Goal: Task Accomplishment & Management: Complete application form

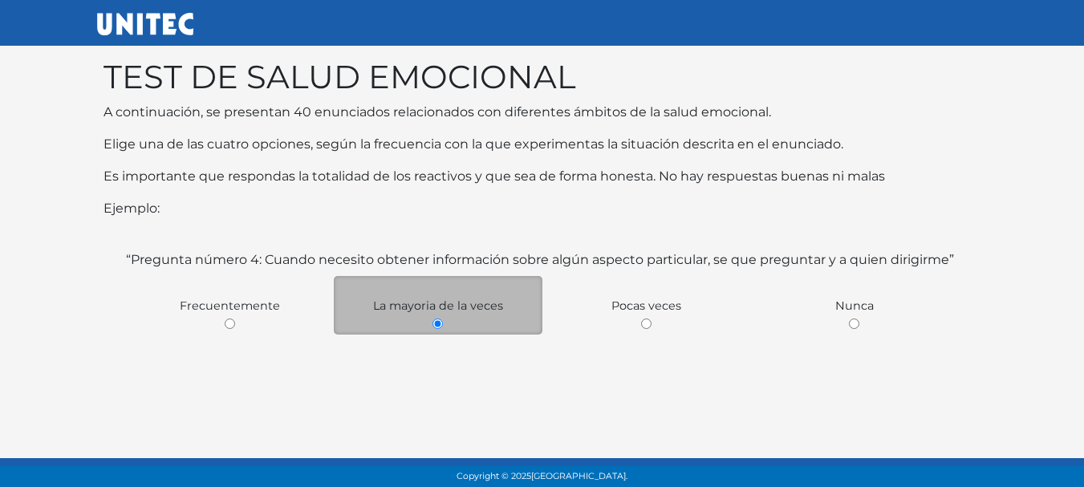
click at [429, 320] on div "La mayoria de la veces" at bounding box center [438, 305] width 209 height 59
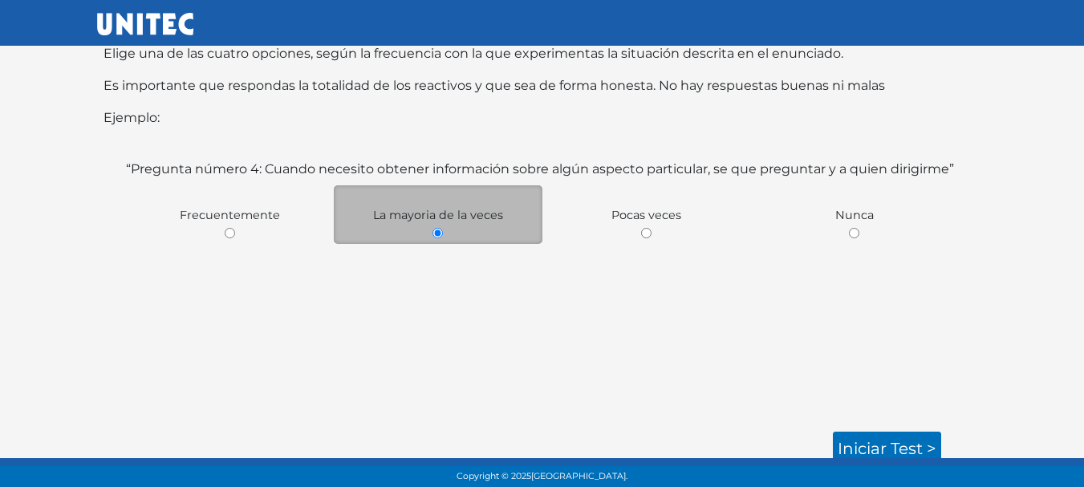
scroll to position [101, 0]
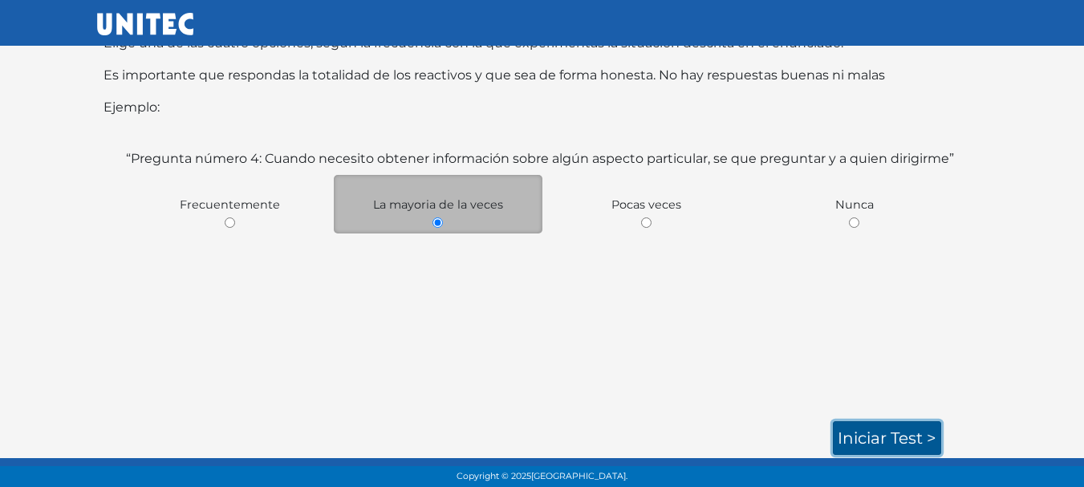
click at [918, 433] on link "Iniciar test >" at bounding box center [887, 438] width 108 height 34
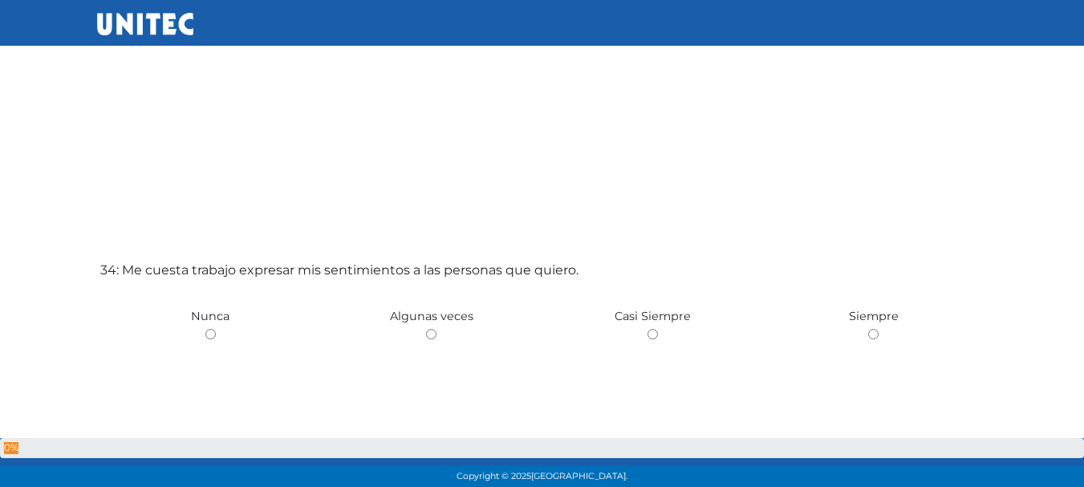
scroll to position [16434, 0]
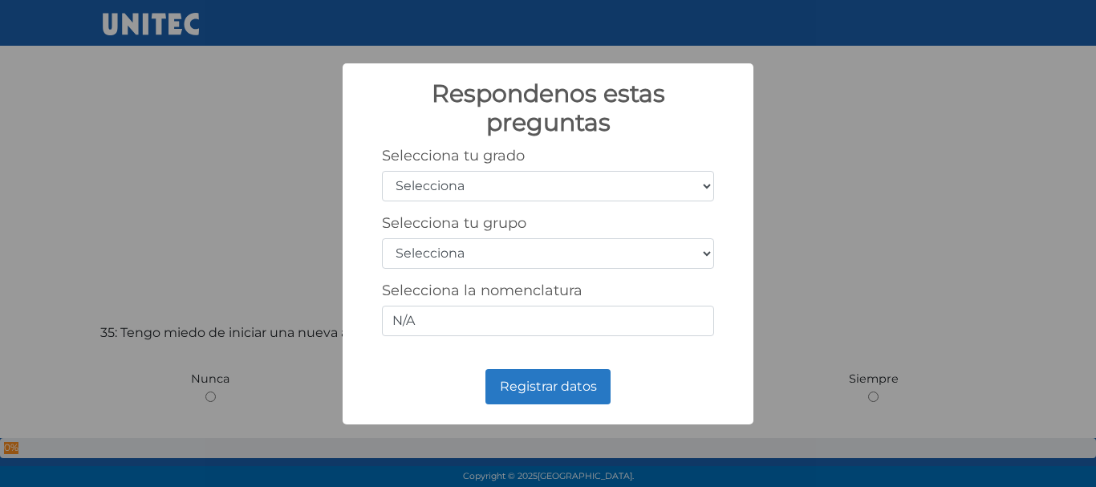
drag, startPoint x: 1089, startPoint y: 49, endPoint x: 1093, endPoint y: 420, distance: 371.4
click at [667, 181] on select "Selecciona 1er grado 2do grado 3er grado 4to grado 5to grado 6to grado" at bounding box center [548, 186] width 332 height 30
select select "5"
click at [382, 171] on select "Selecciona 1er grado 2do grado 3er grado 4to grado 5to grado 6to grado" at bounding box center [548, 186] width 332 height 30
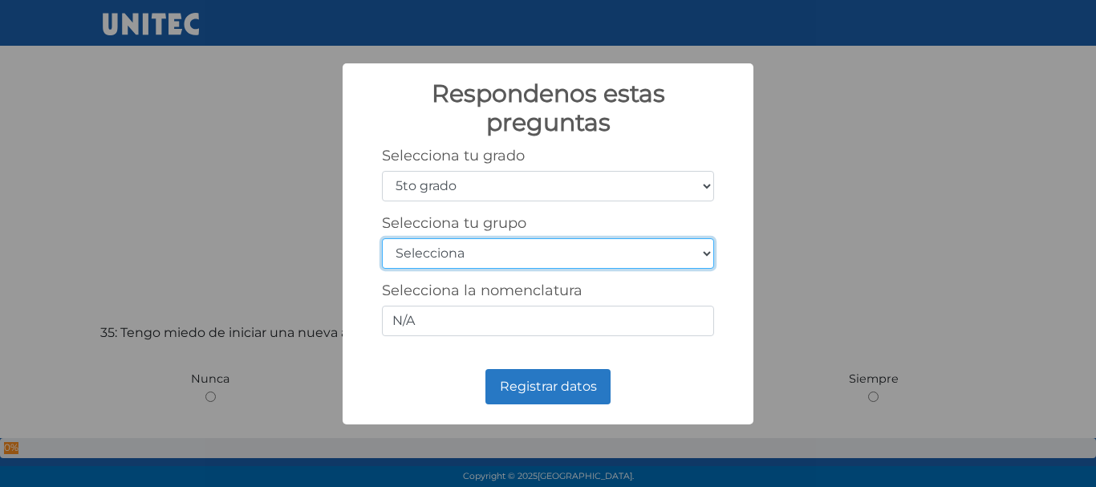
click at [503, 243] on select "Selecciona A B C D E F G H I J K L M N O P Q R S T U V W X Y Z" at bounding box center [548, 253] width 332 height 30
select select "a"
click at [382, 238] on select "Selecciona A B C D E F G H I J K L M N O P Q R S T U V W X Y Z" at bounding box center [548, 253] width 332 height 30
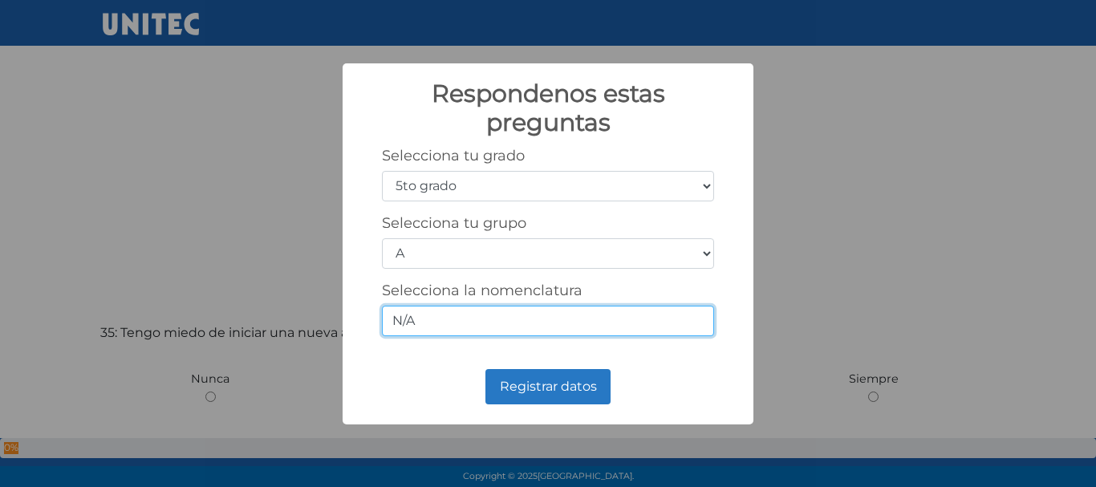
click at [440, 334] on input "N/A" at bounding box center [548, 321] width 332 height 30
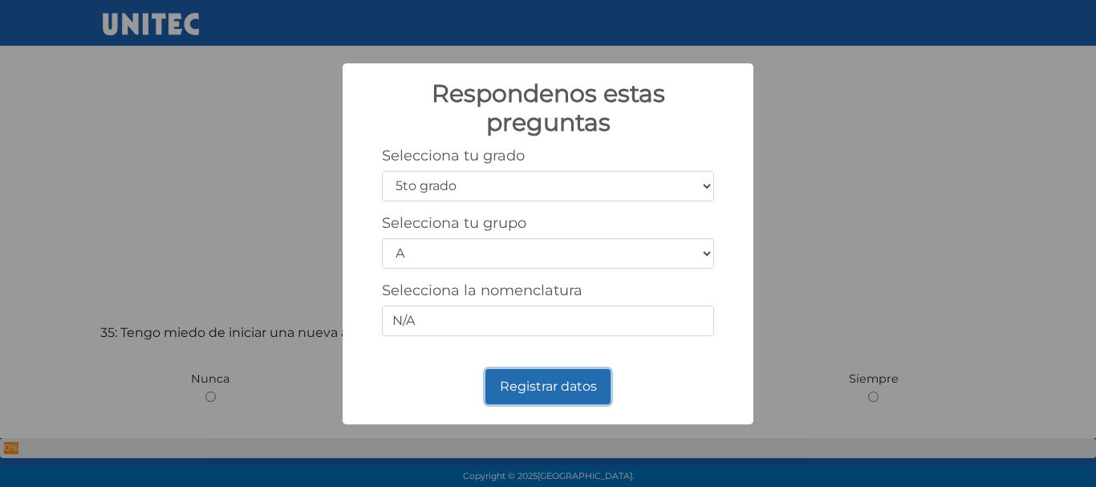
click at [582, 383] on button "Registrar datos" at bounding box center [547, 386] width 125 height 35
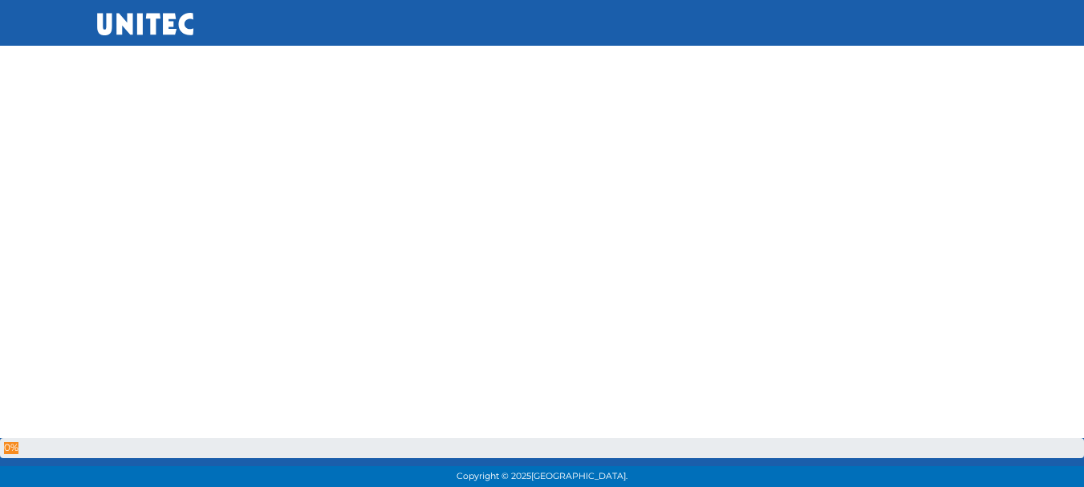
scroll to position [0, 0]
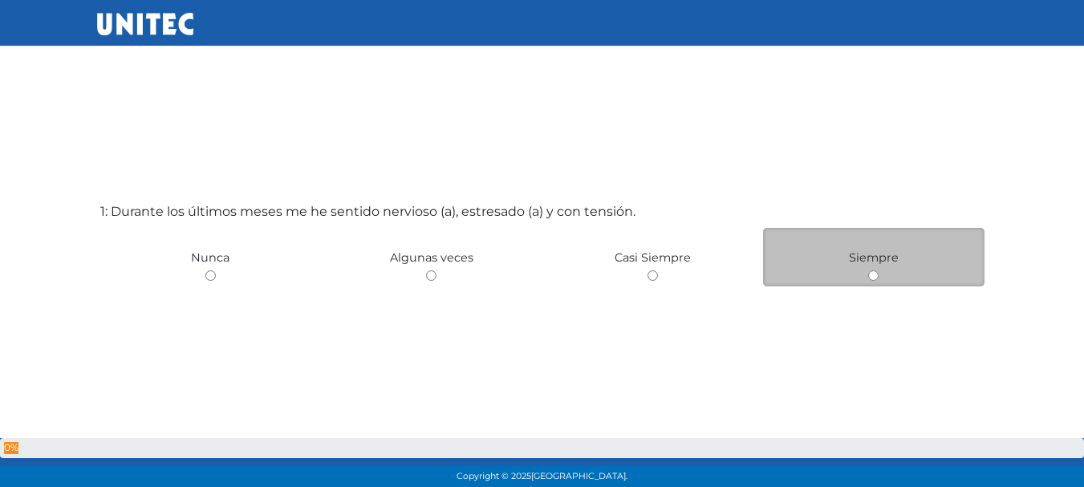
click at [890, 257] on span "Siempre" at bounding box center [874, 257] width 50 height 14
click at [875, 283] on div "Siempre" at bounding box center [873, 257] width 221 height 59
click at [872, 278] on input "radio" at bounding box center [873, 275] width 10 height 10
radio input "true"
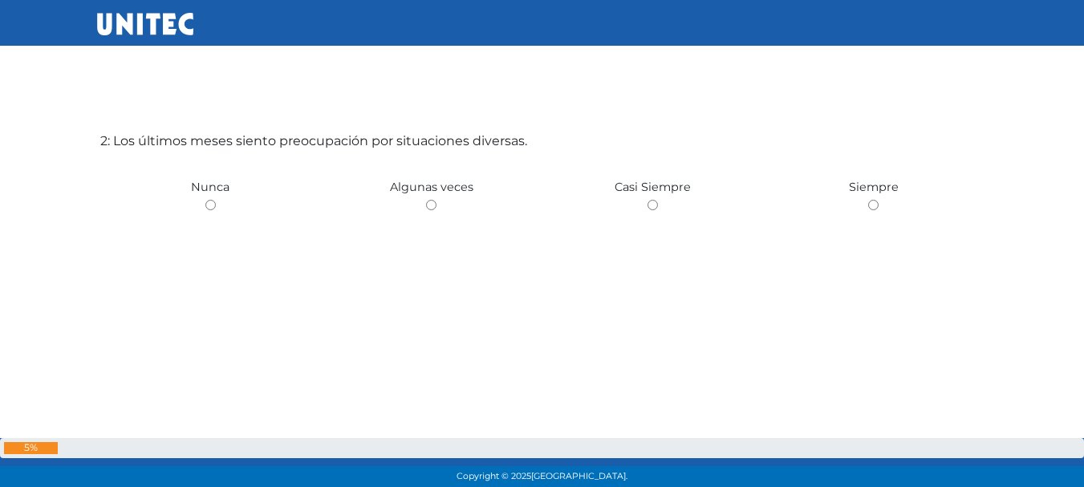
scroll to position [567, 0]
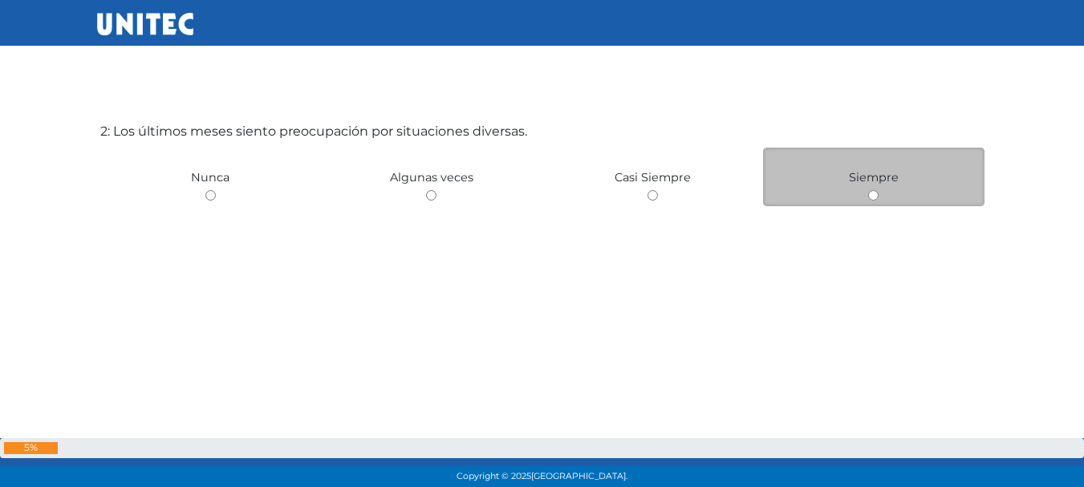
click at [875, 195] on input "radio" at bounding box center [873, 195] width 10 height 10
radio input "true"
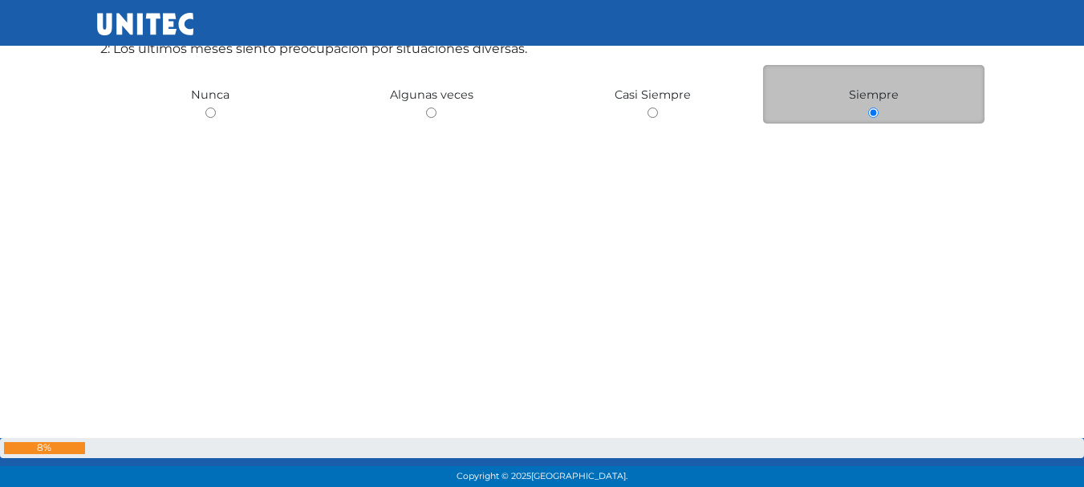
scroll to position [651, 0]
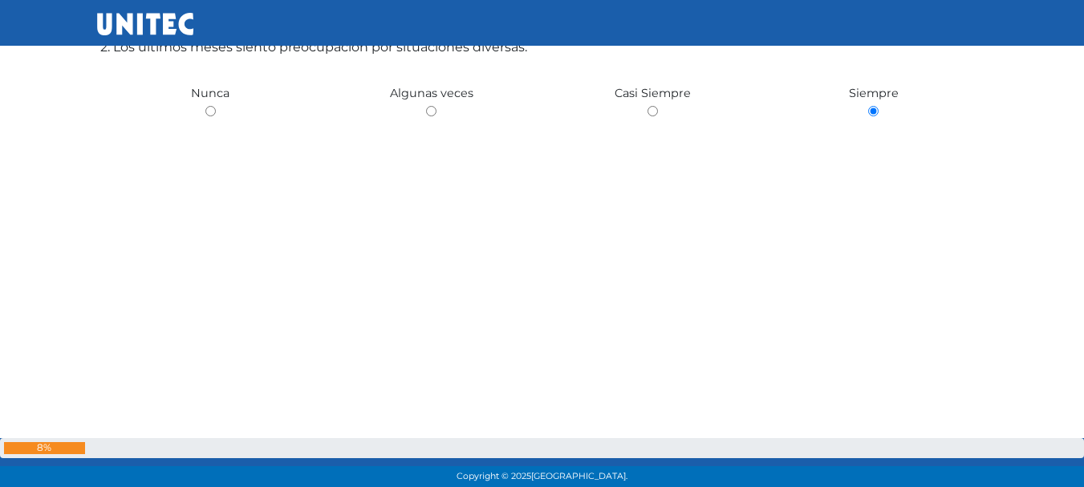
click at [205, 106] on input "radio" at bounding box center [210, 111] width 10 height 10
radio input "true"
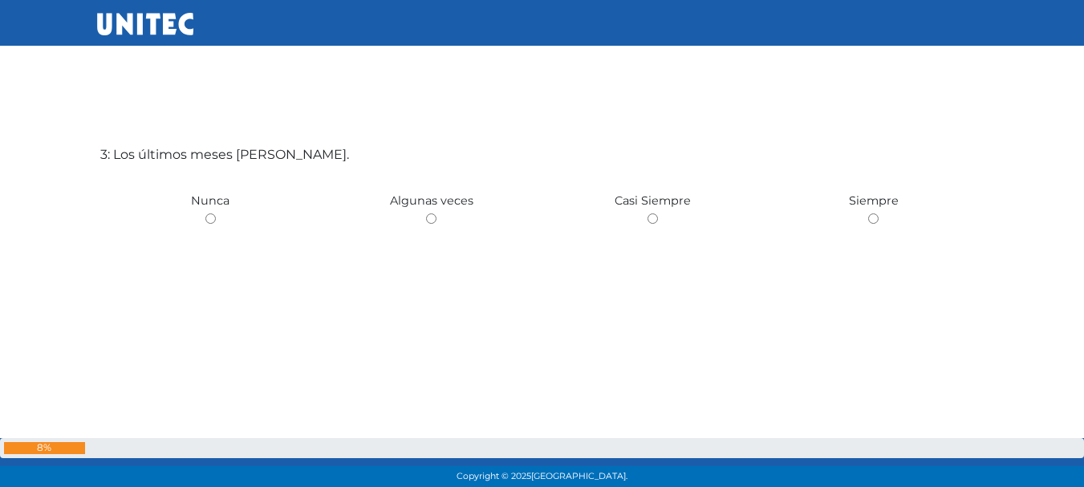
radio input "true"
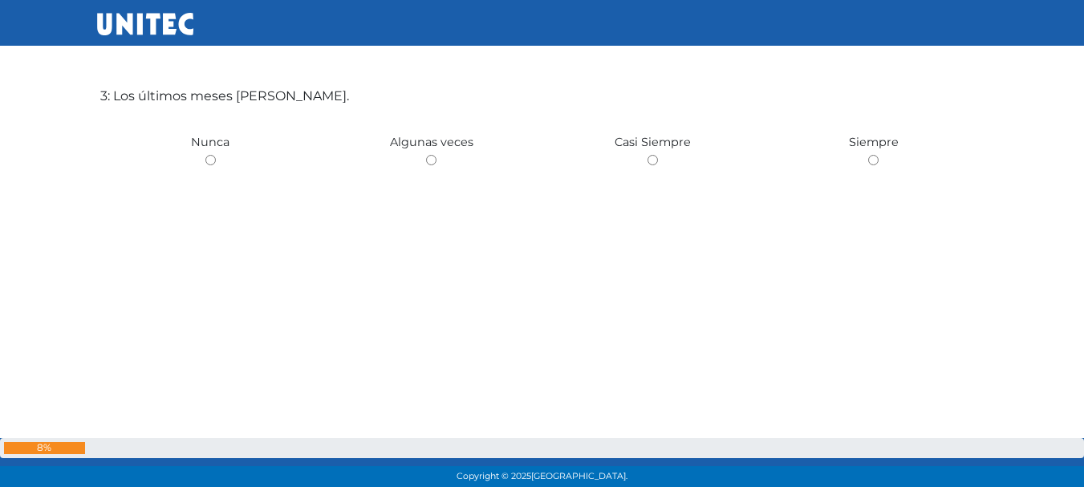
scroll to position [1054, 0]
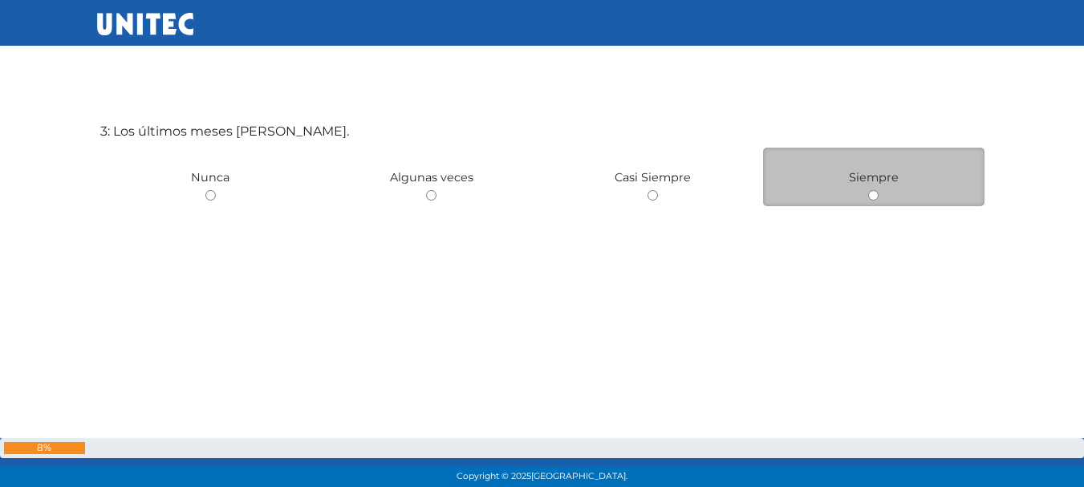
click at [870, 197] on input "radio" at bounding box center [873, 195] width 10 height 10
radio input "true"
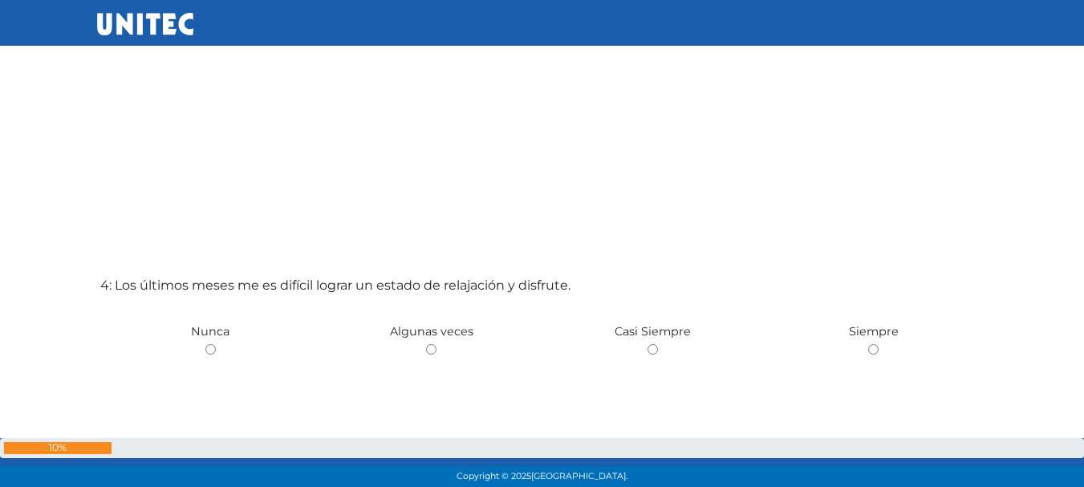
scroll to position [1563, 0]
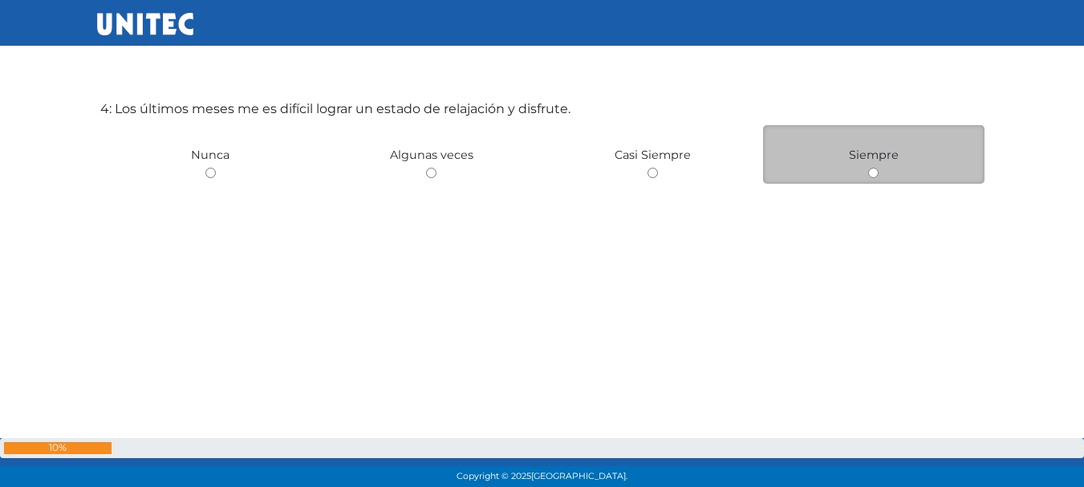
click at [874, 168] on input "radio" at bounding box center [873, 173] width 10 height 10
radio input "true"
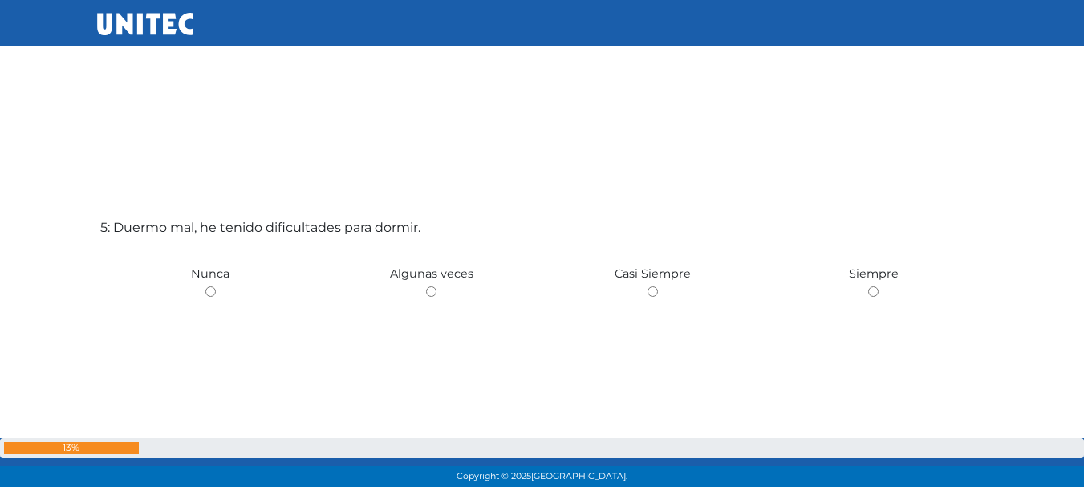
scroll to position [2037, 0]
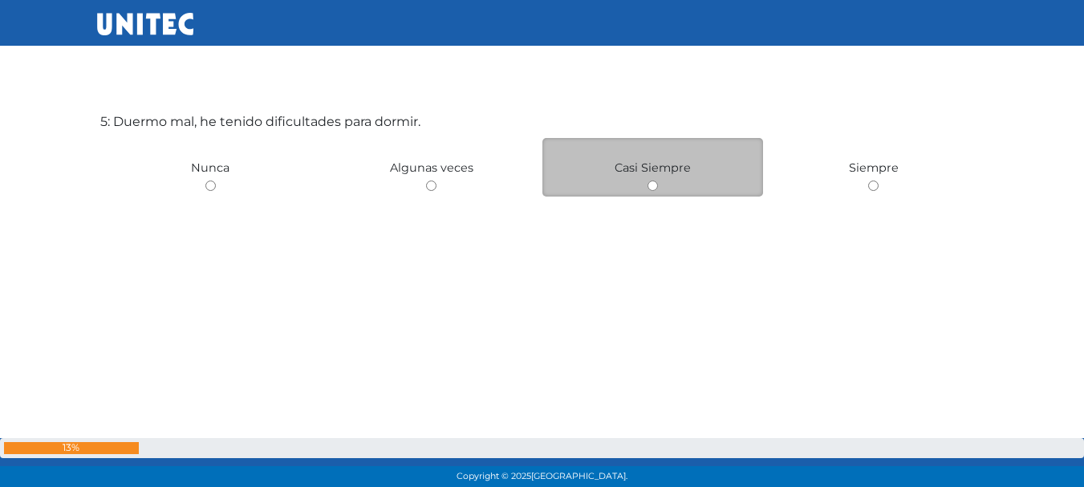
click at [648, 189] on input "radio" at bounding box center [652, 185] width 10 height 10
radio input "true"
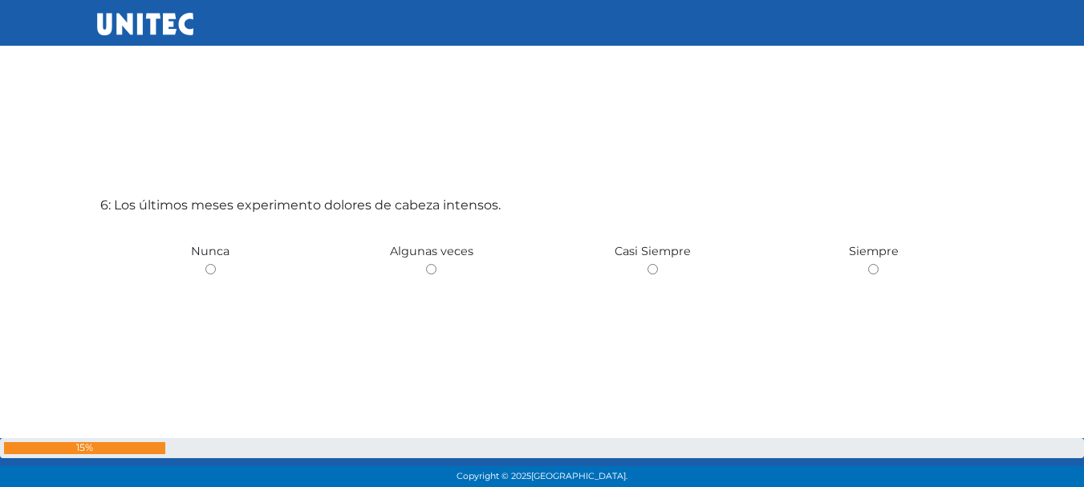
scroll to position [2512, 0]
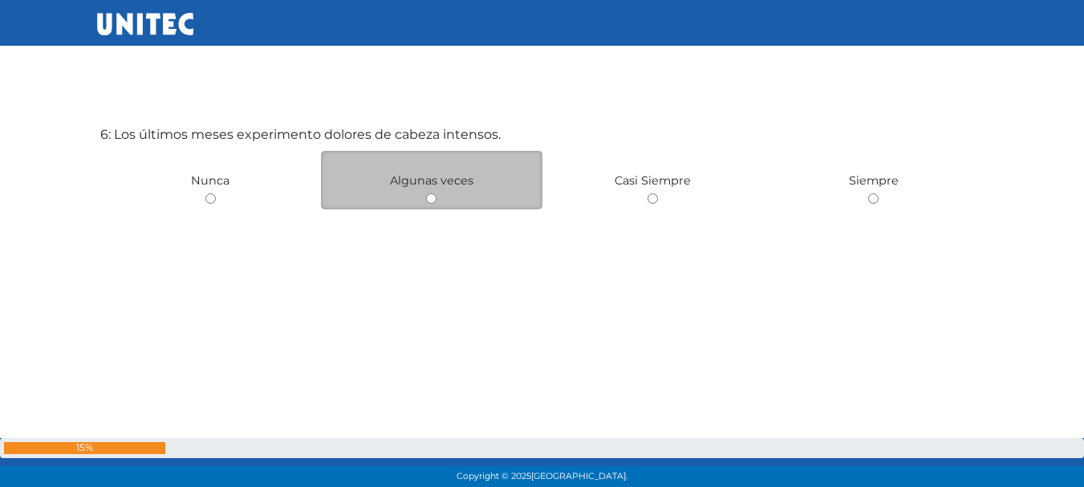
click at [423, 196] on div "Algunas veces" at bounding box center [431, 180] width 221 height 59
click at [434, 197] on input "radio" at bounding box center [431, 198] width 10 height 10
radio input "true"
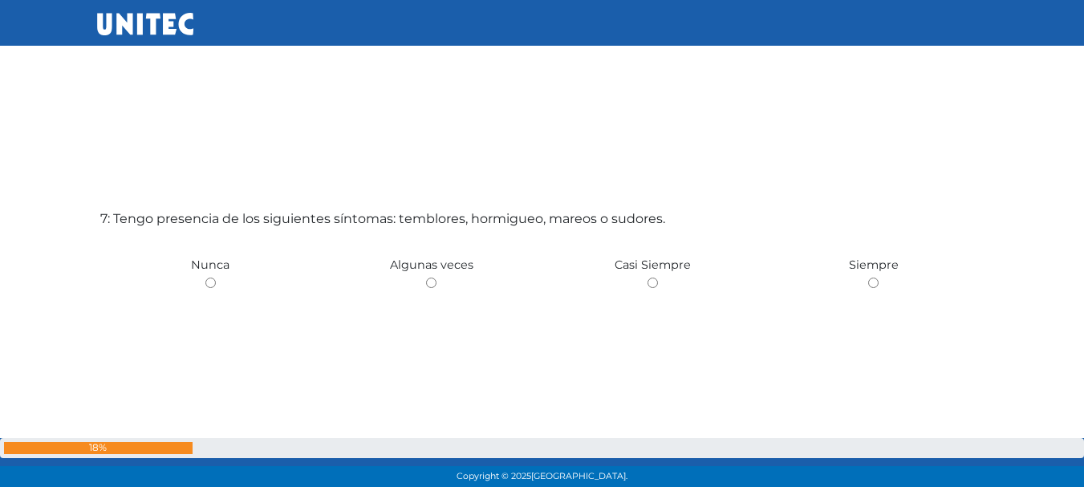
scroll to position [2985, 0]
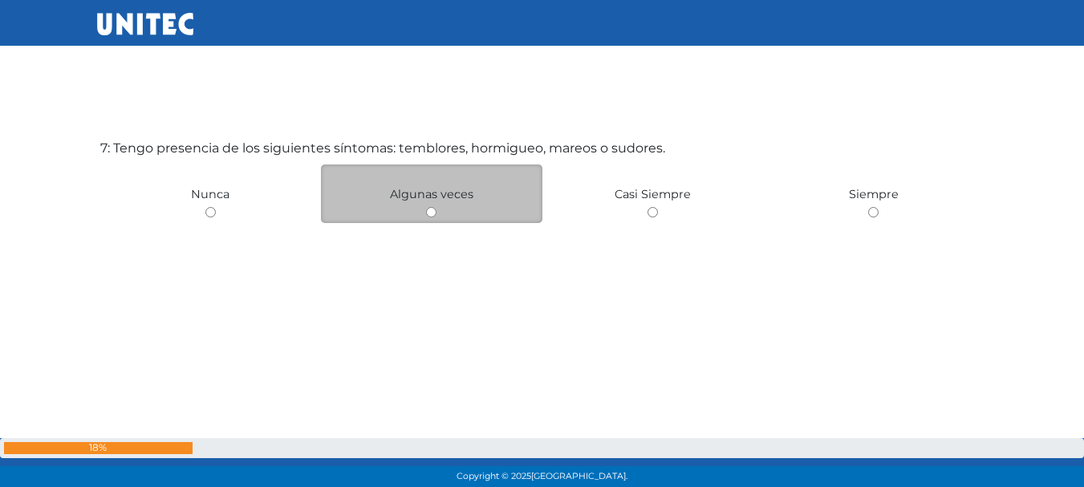
click at [435, 211] on input "radio" at bounding box center [431, 212] width 10 height 10
radio input "true"
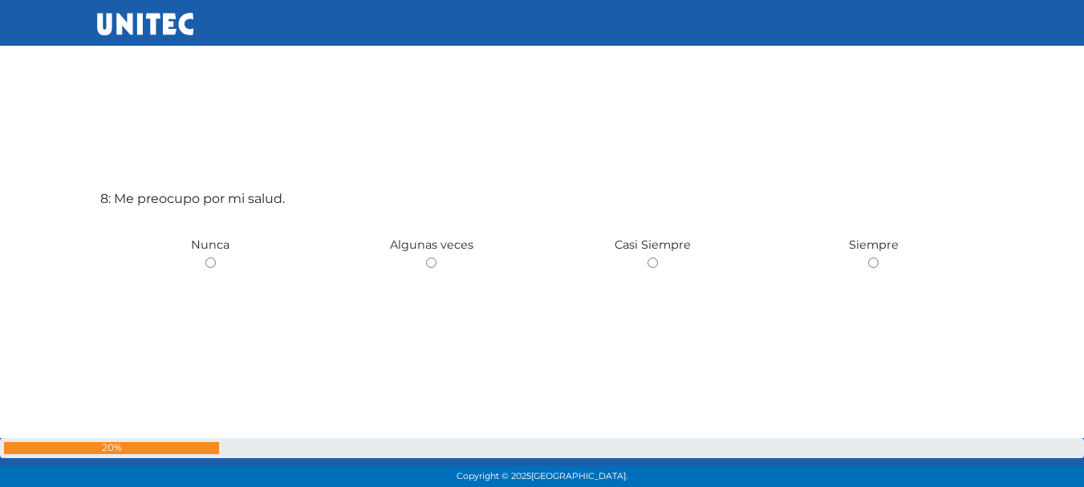
scroll to position [3456, 0]
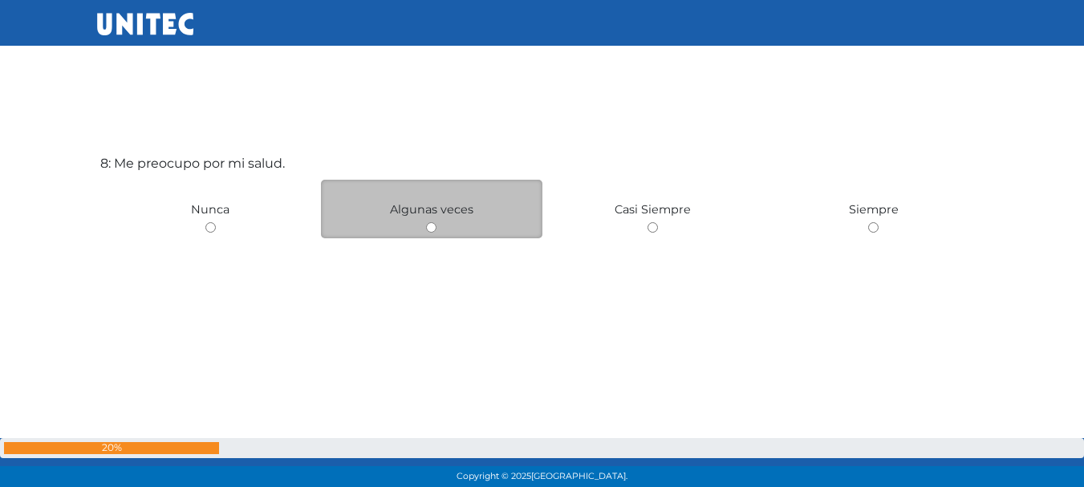
click at [422, 233] on div "Algunas veces" at bounding box center [431, 209] width 221 height 59
click at [444, 234] on div "Algunas veces" at bounding box center [431, 209] width 221 height 59
click at [435, 232] on input "radio" at bounding box center [431, 227] width 10 height 10
radio input "true"
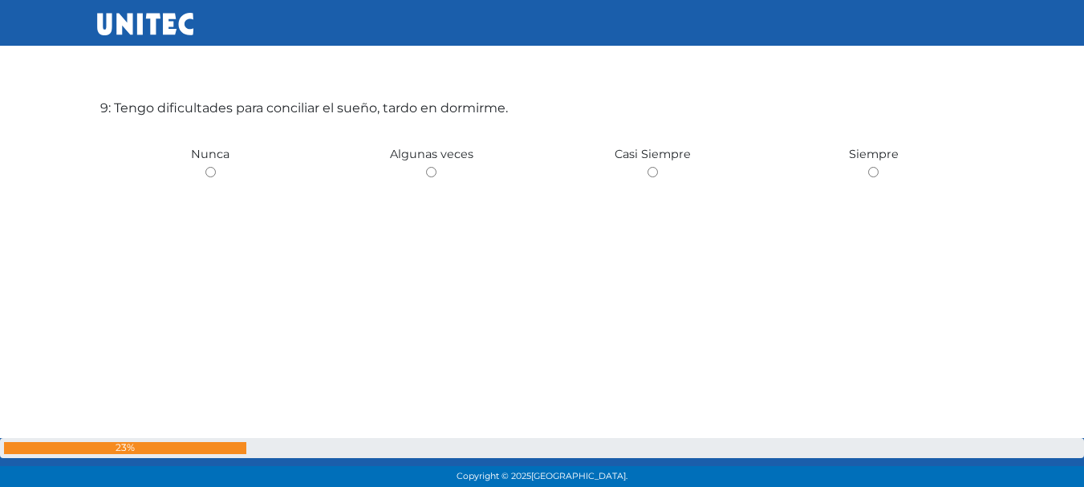
scroll to position [4034, 0]
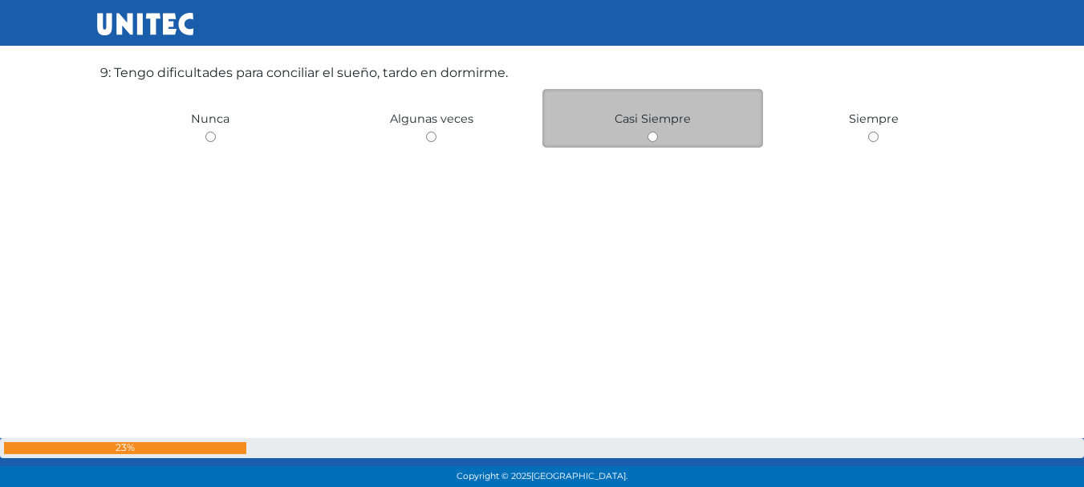
click at [649, 140] on input "radio" at bounding box center [652, 137] width 10 height 10
radio input "true"
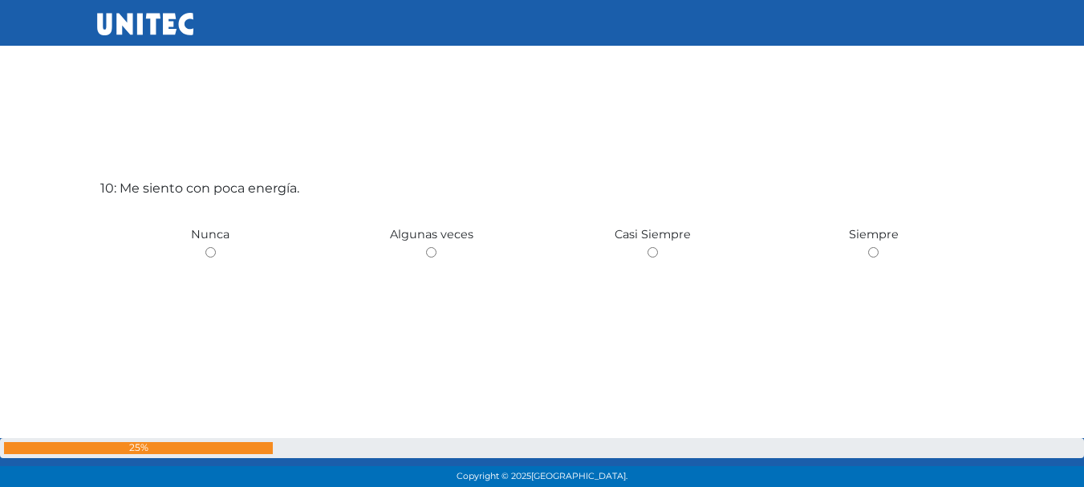
scroll to position [4441, 0]
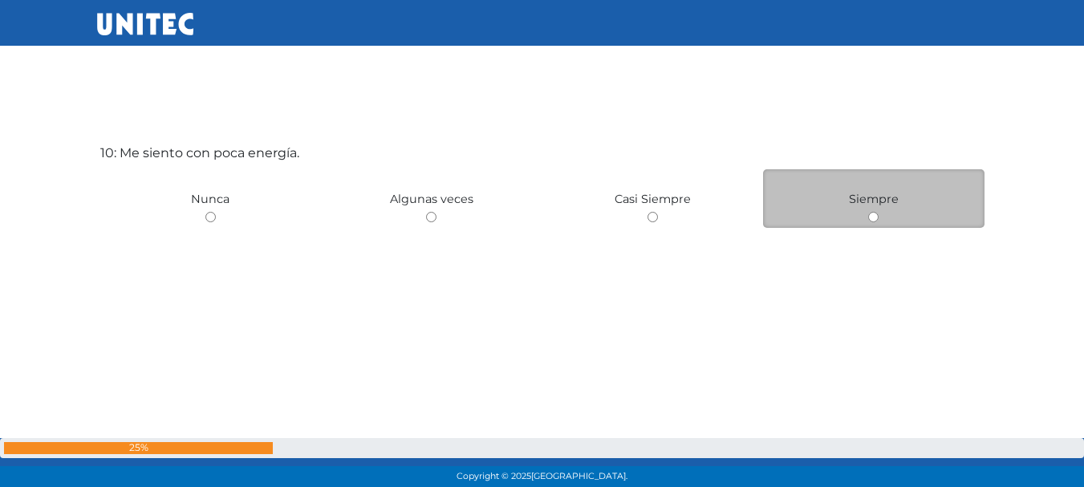
click at [866, 220] on div "Siempre" at bounding box center [873, 198] width 221 height 59
click at [873, 217] on input "radio" at bounding box center [873, 217] width 10 height 10
radio input "true"
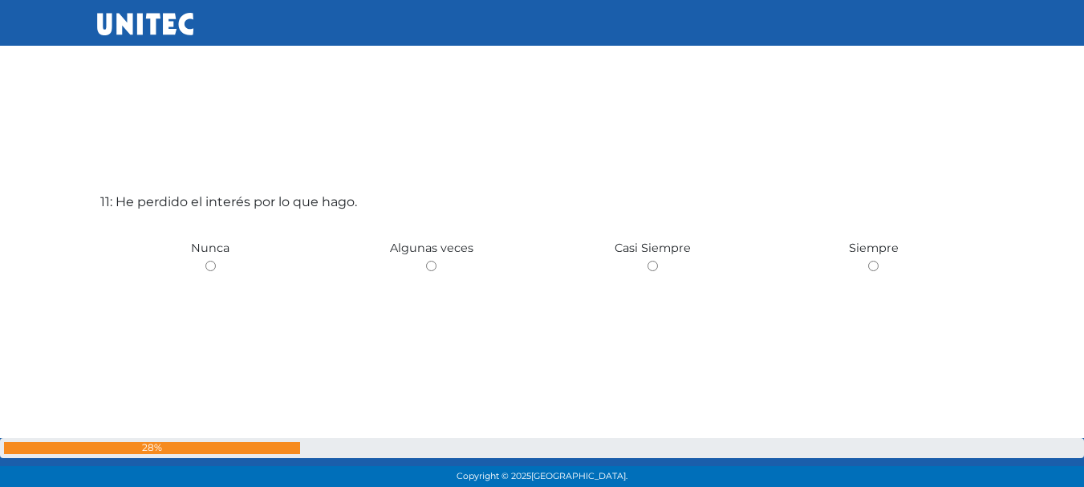
scroll to position [4914, 0]
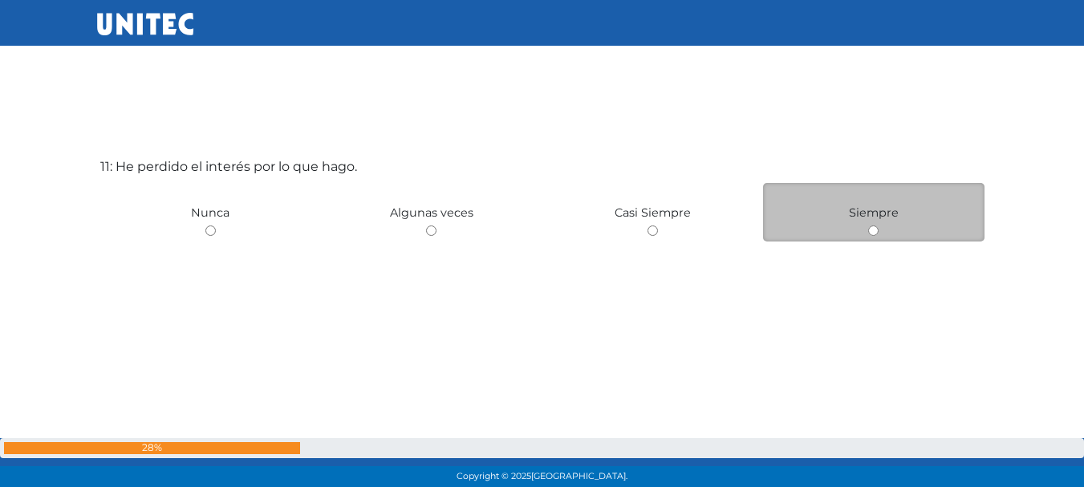
click at [874, 231] on input "radio" at bounding box center [873, 230] width 10 height 10
radio input "true"
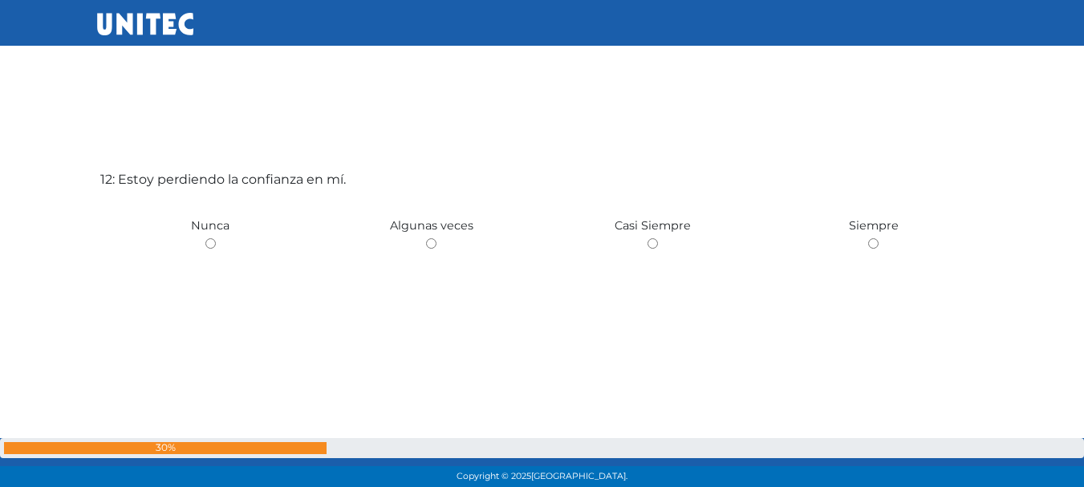
scroll to position [5459, 0]
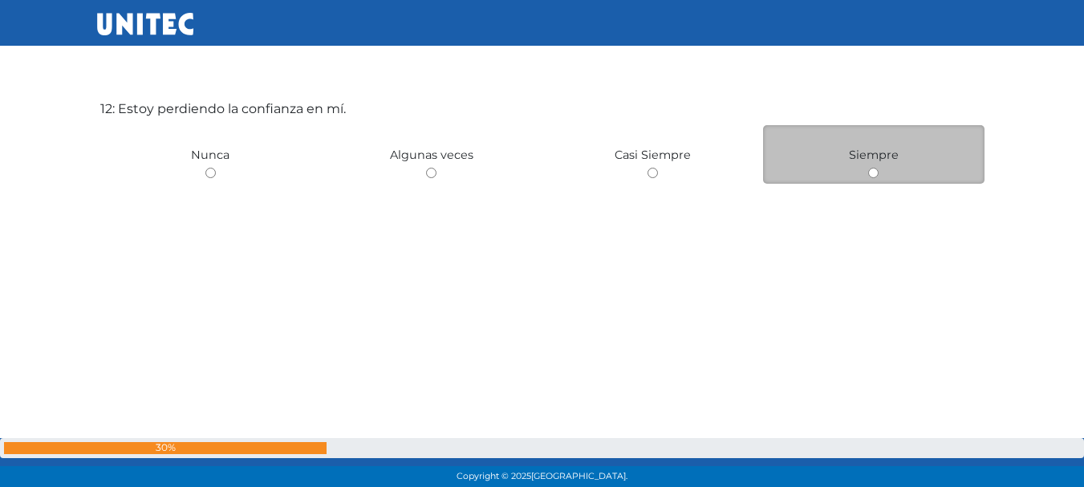
click at [873, 170] on input "radio" at bounding box center [873, 173] width 10 height 10
radio input "true"
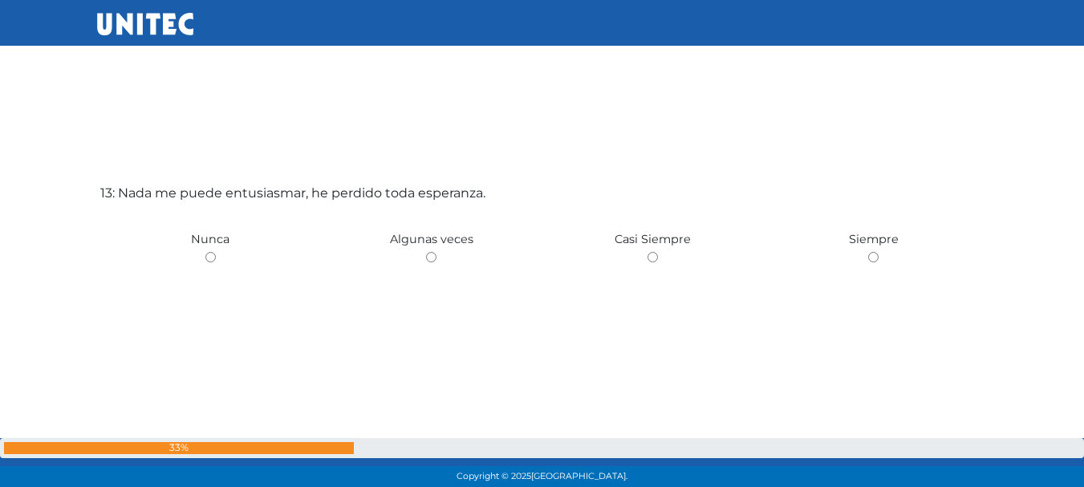
scroll to position [5897, 0]
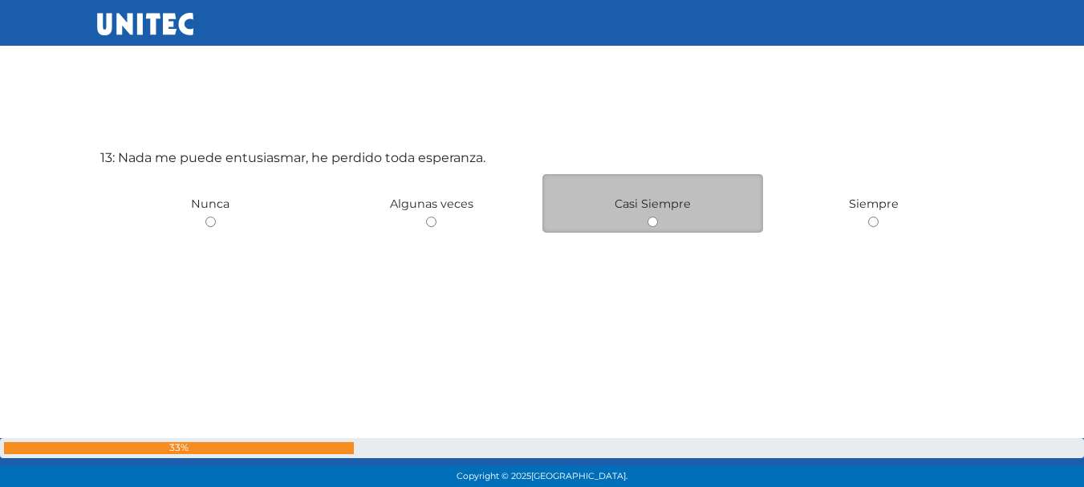
click at [652, 220] on input "radio" at bounding box center [652, 222] width 10 height 10
radio input "true"
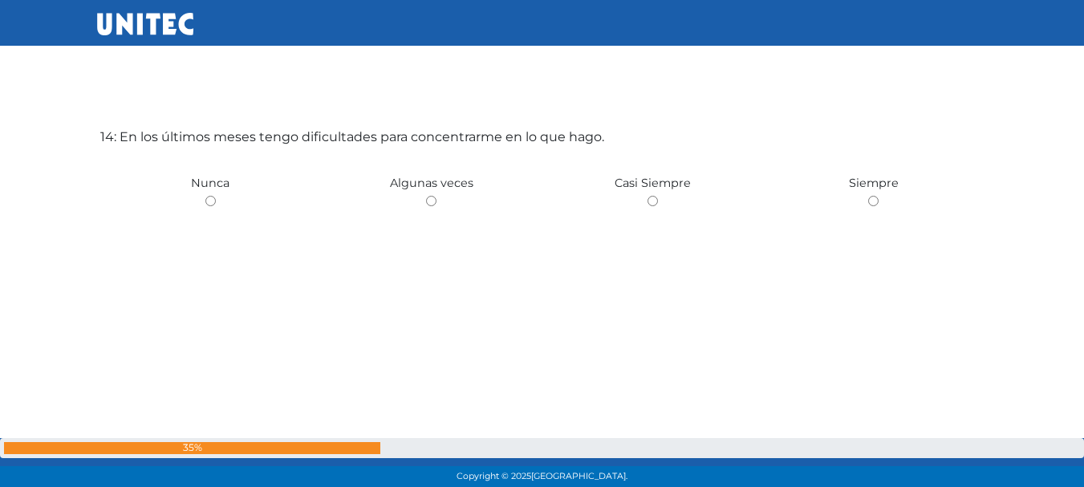
scroll to position [6410, 0]
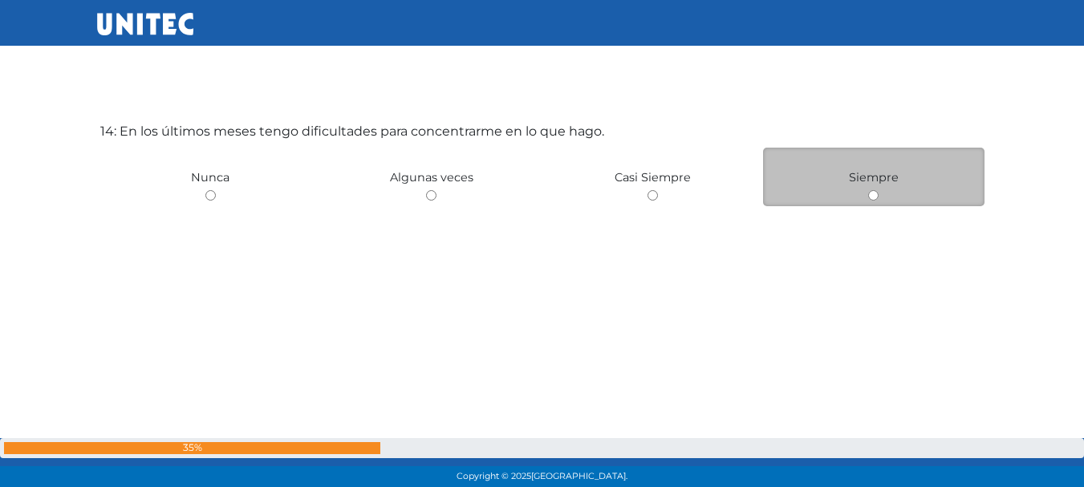
click at [877, 193] on input "radio" at bounding box center [873, 195] width 10 height 10
radio input "true"
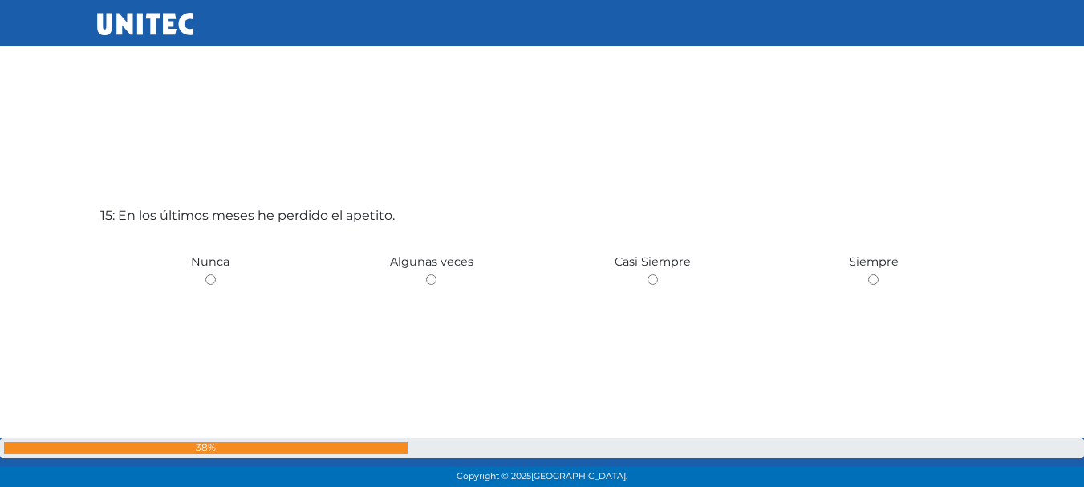
scroll to position [6883, 0]
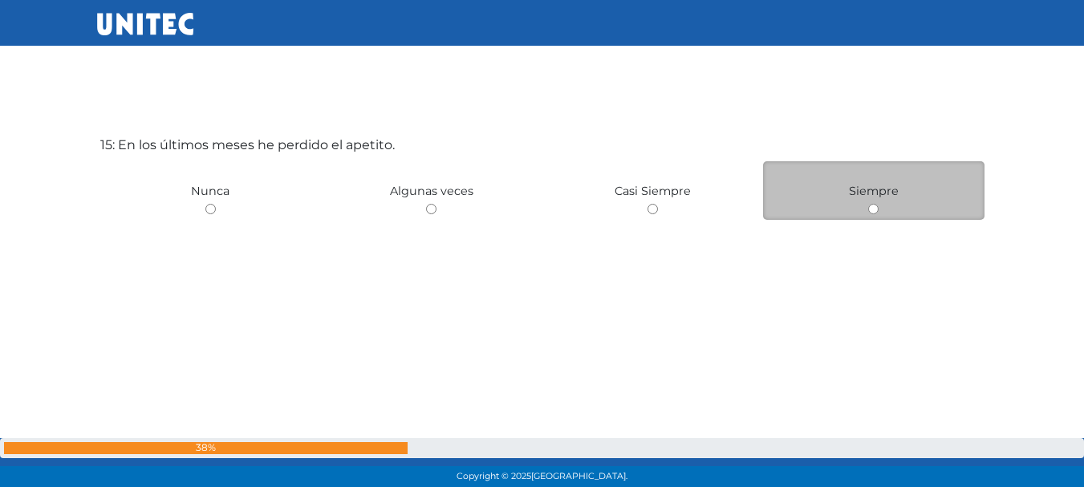
click at [870, 208] on input "radio" at bounding box center [873, 209] width 10 height 10
radio input "true"
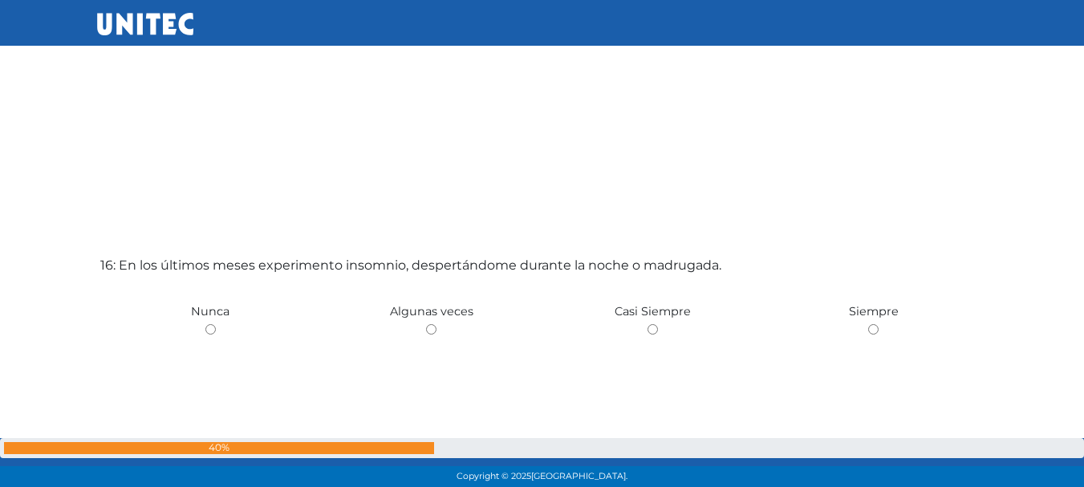
scroll to position [7285, 0]
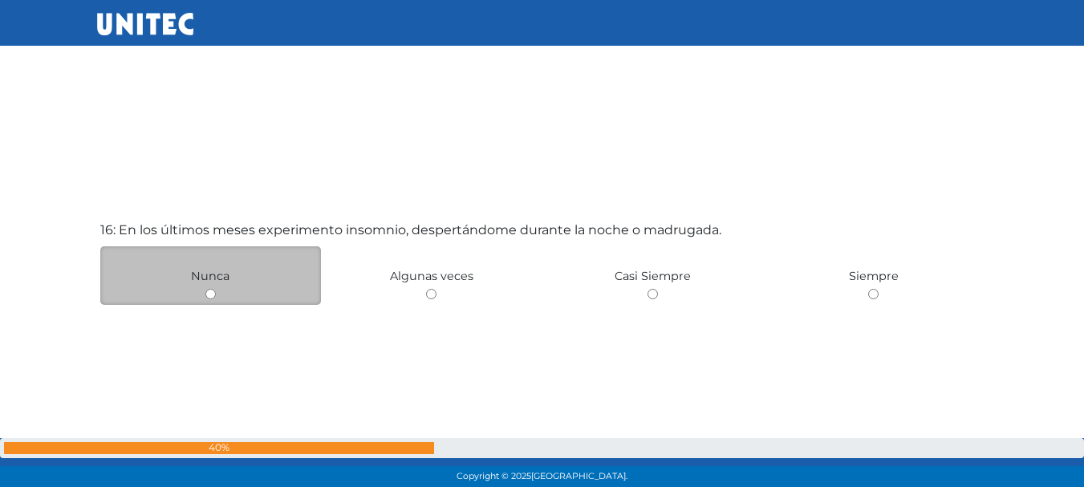
click at [207, 296] on input "radio" at bounding box center [210, 294] width 10 height 10
radio input "true"
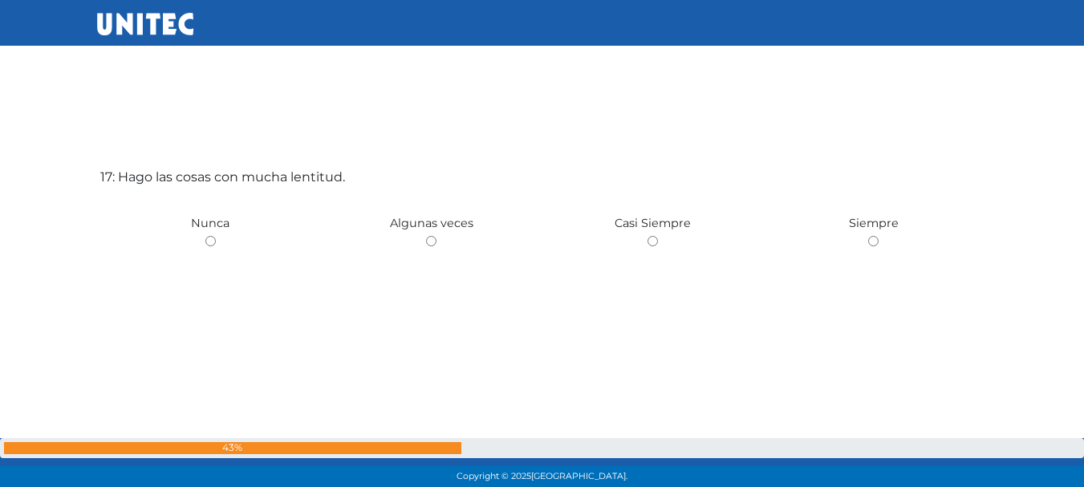
scroll to position [7860, 0]
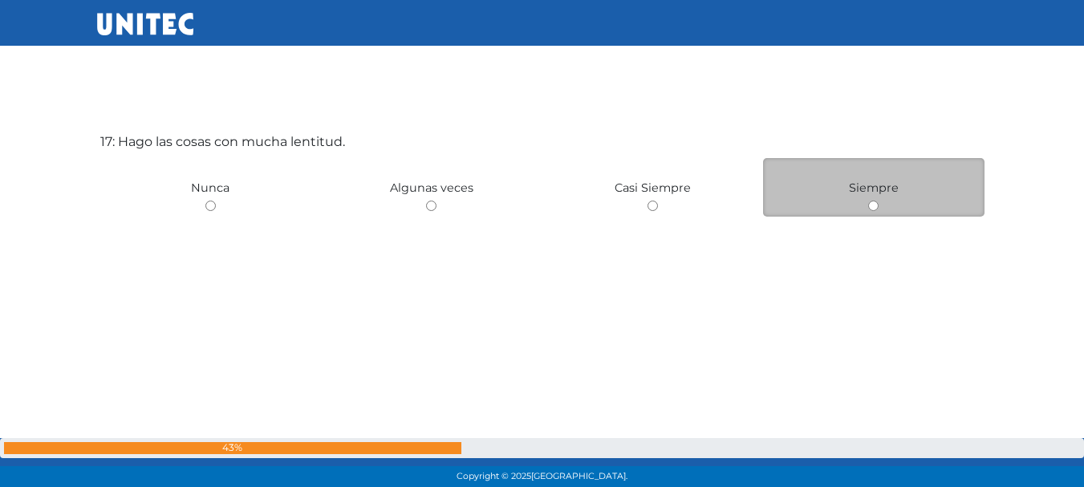
click at [872, 206] on input "radio" at bounding box center [873, 206] width 10 height 10
radio input "true"
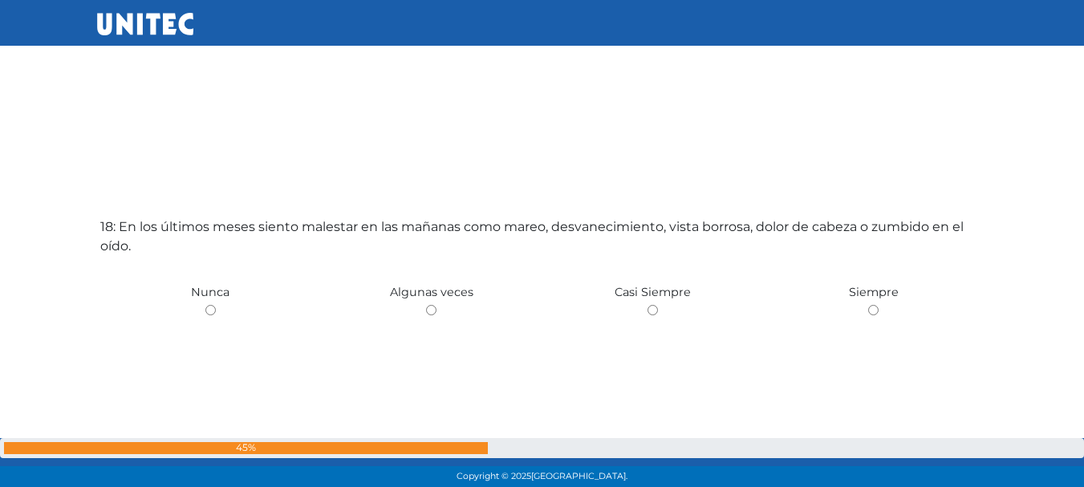
scroll to position [8297, 0]
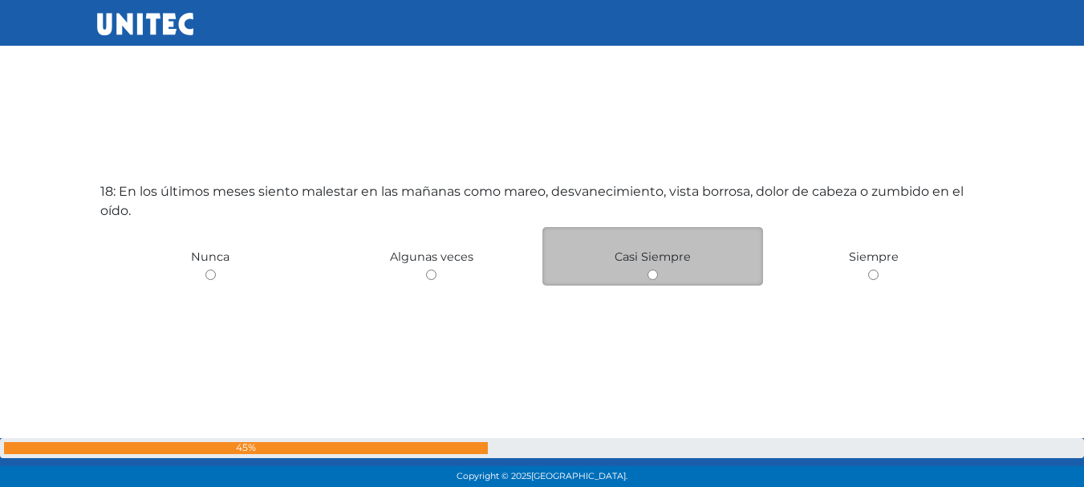
click at [656, 273] on input "radio" at bounding box center [652, 275] width 10 height 10
radio input "true"
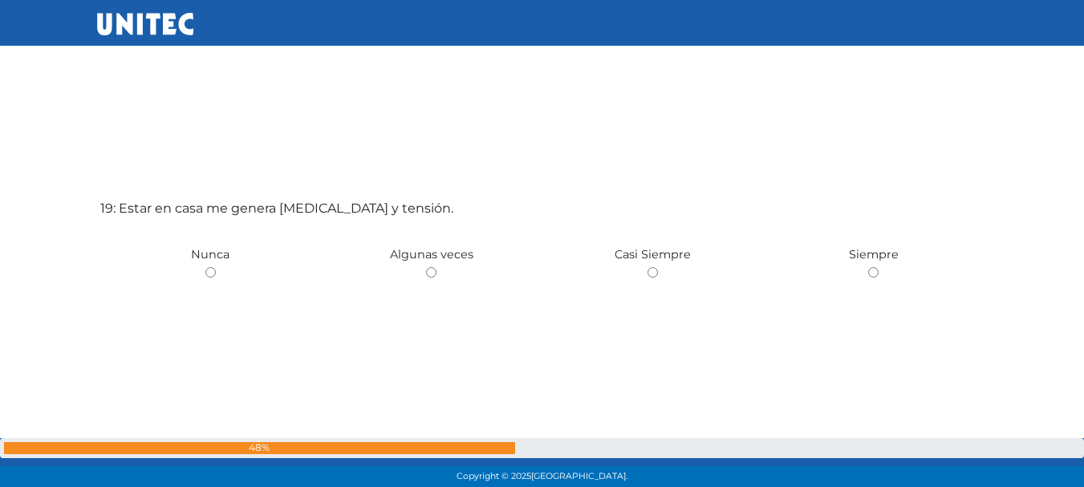
scroll to position [8803, 0]
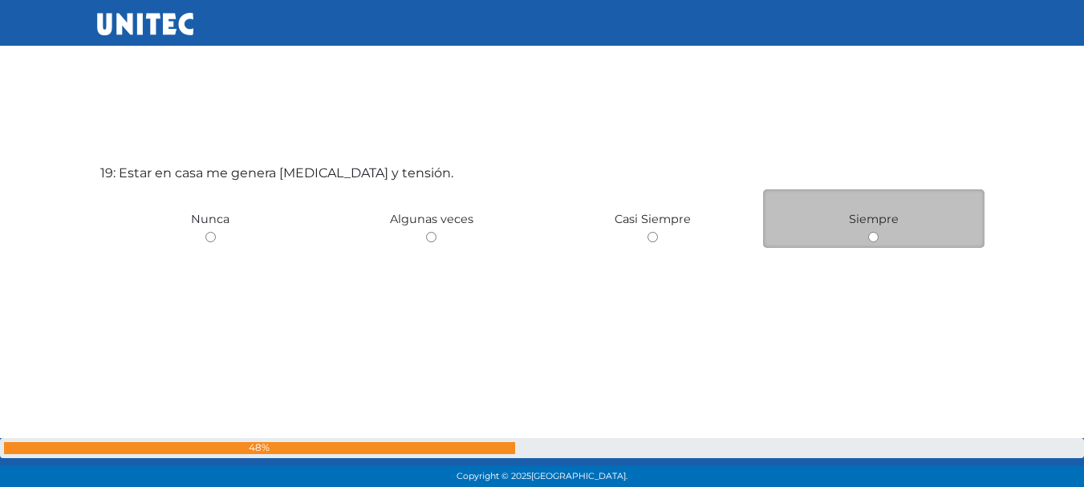
click at [874, 237] on input "radio" at bounding box center [873, 237] width 10 height 10
radio input "true"
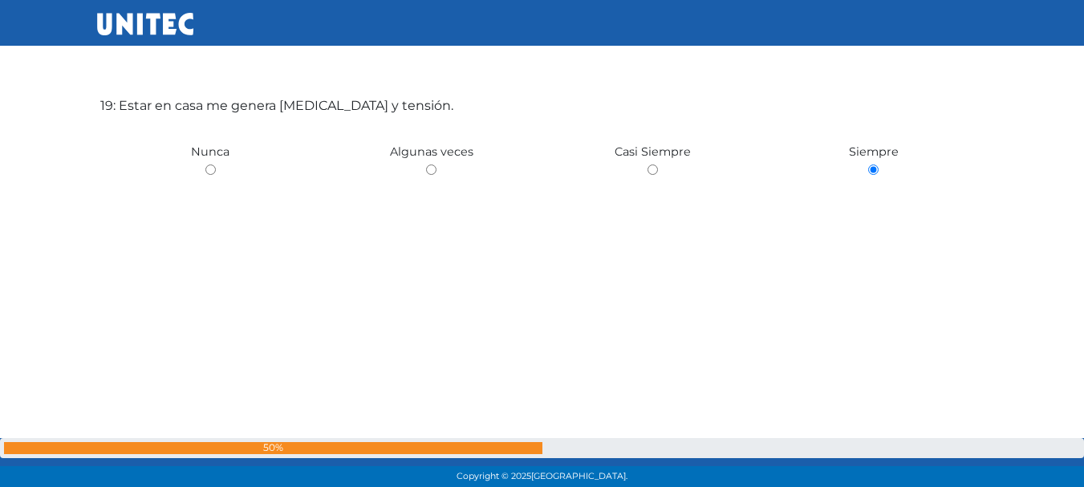
scroll to position [8885, 0]
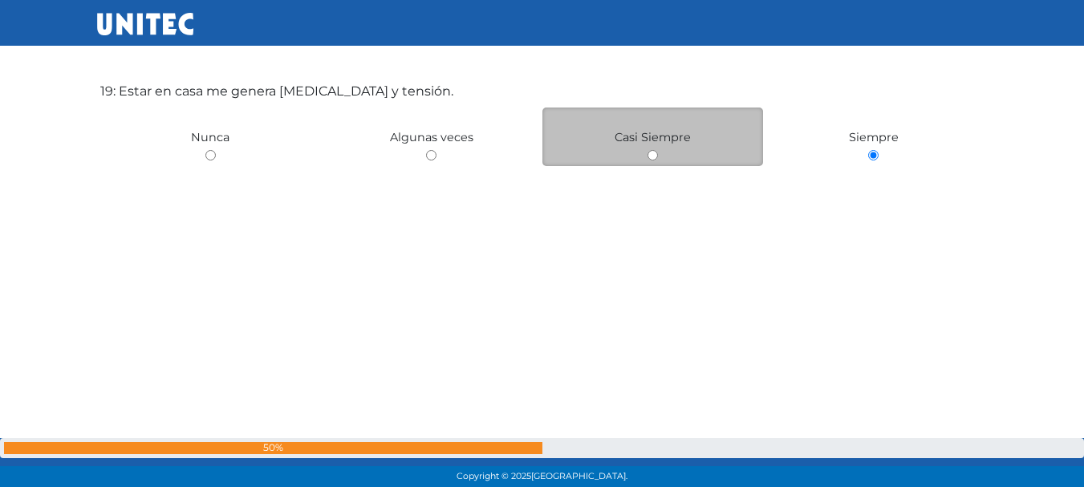
click at [653, 157] on input "radio" at bounding box center [652, 155] width 10 height 10
radio input "true"
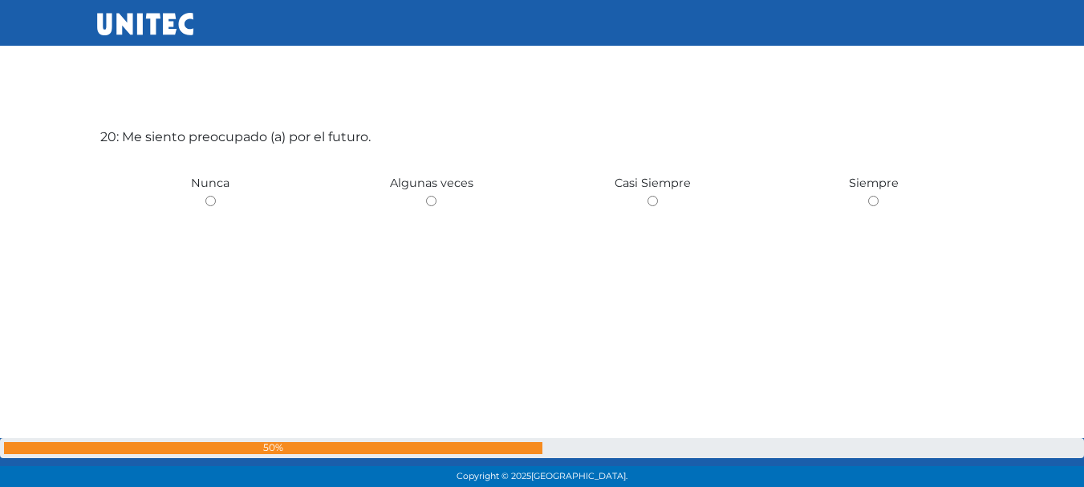
scroll to position [9361, 0]
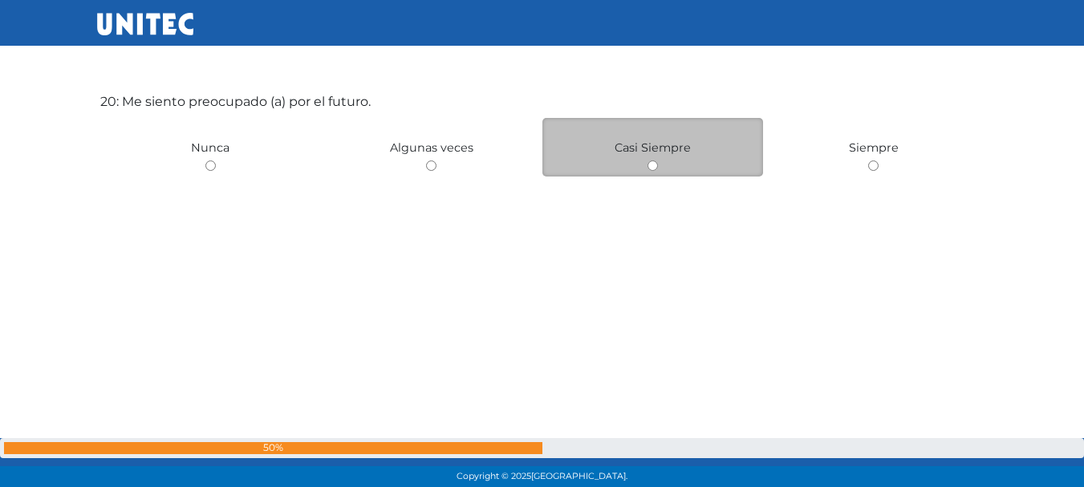
click at [654, 164] on input "radio" at bounding box center [652, 165] width 10 height 10
radio input "true"
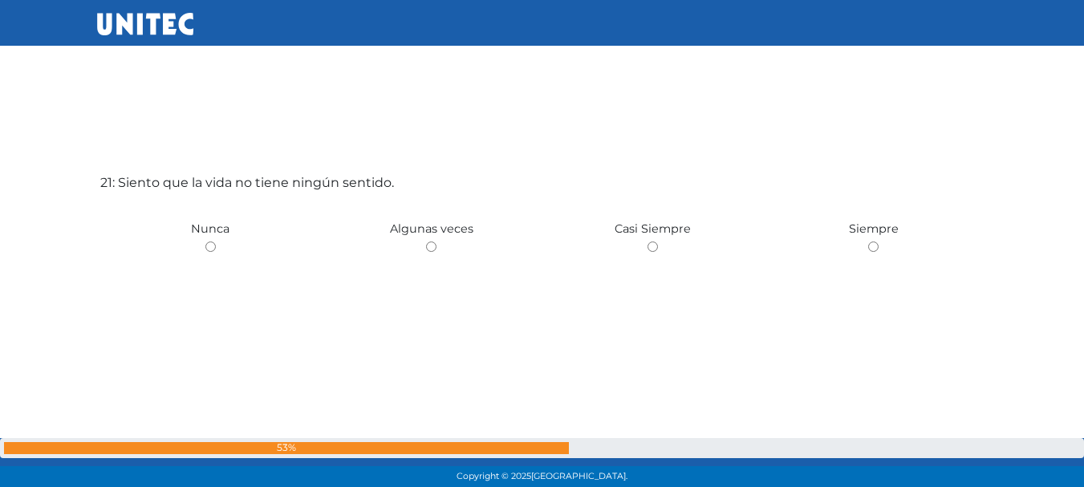
scroll to position [9873, 0]
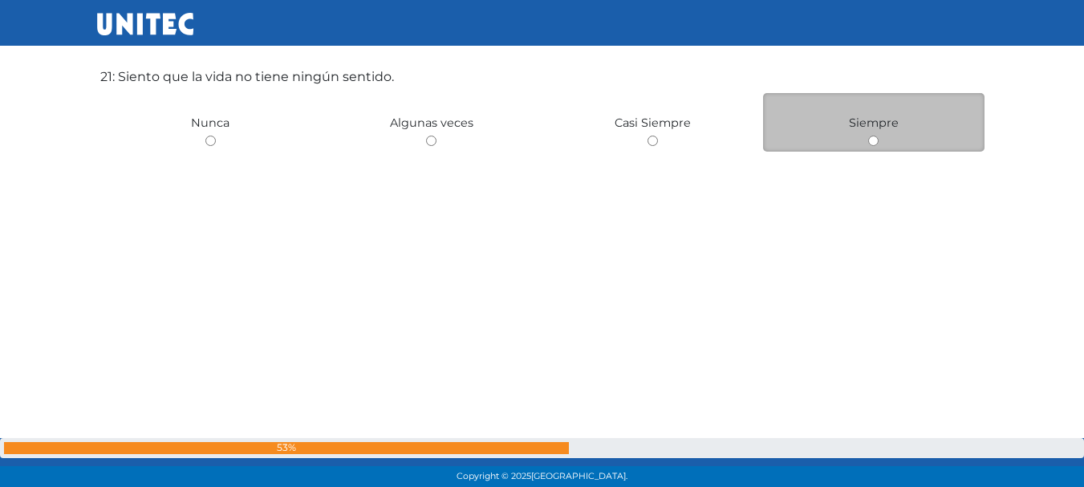
click at [871, 139] on input "radio" at bounding box center [873, 141] width 10 height 10
radio input "true"
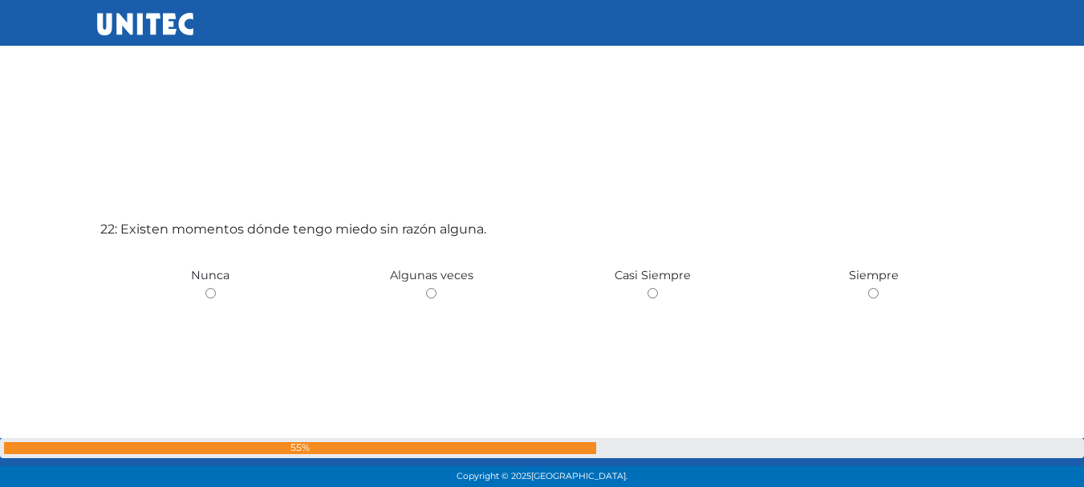
scroll to position [10243, 0]
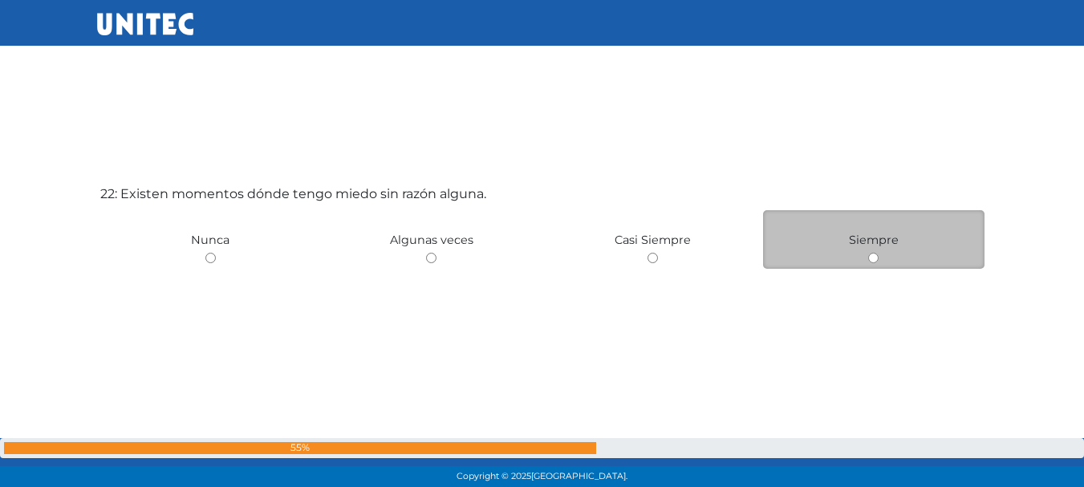
click at [875, 262] on input "radio" at bounding box center [873, 258] width 10 height 10
radio input "true"
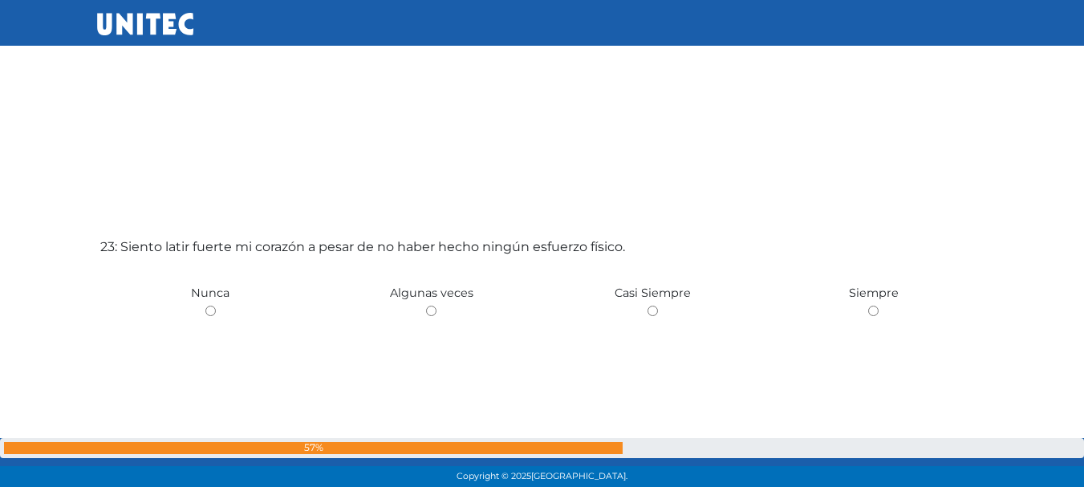
scroll to position [10747, 0]
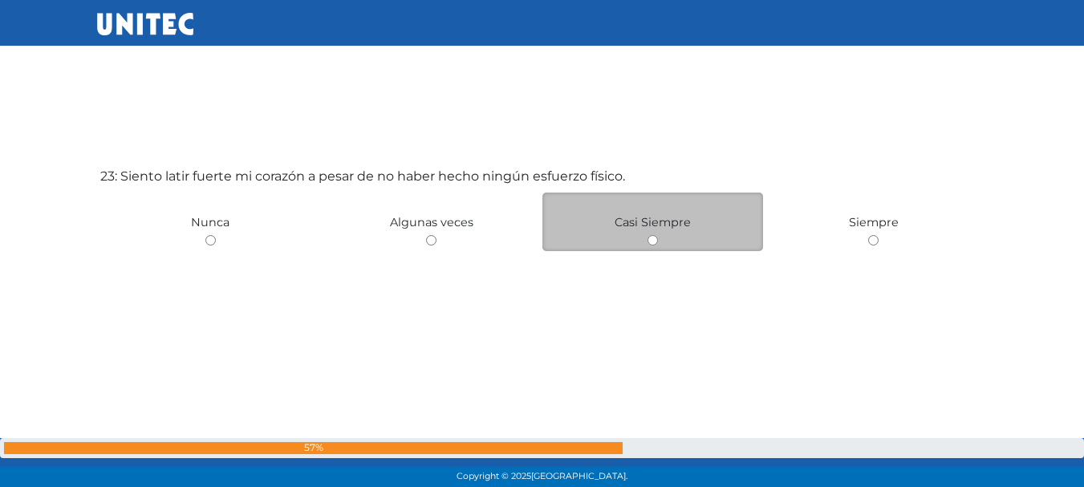
click at [656, 241] on input "radio" at bounding box center [652, 240] width 10 height 10
radio input "true"
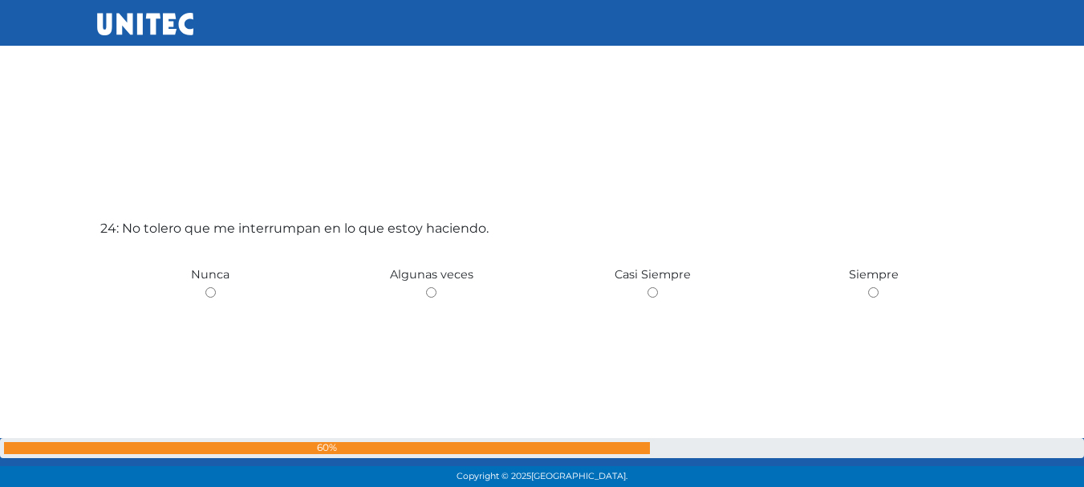
scroll to position [11288, 0]
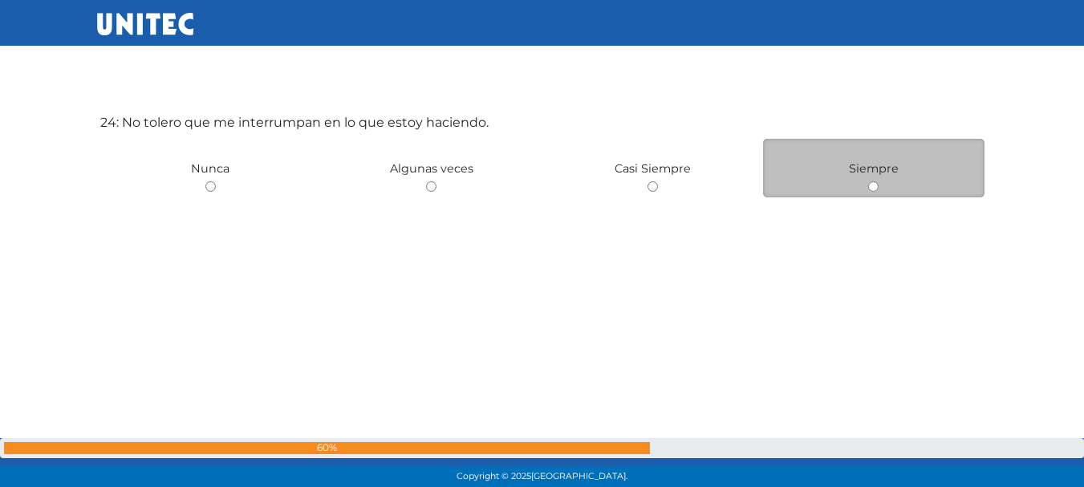
click at [873, 185] on input "radio" at bounding box center [873, 186] width 10 height 10
radio input "true"
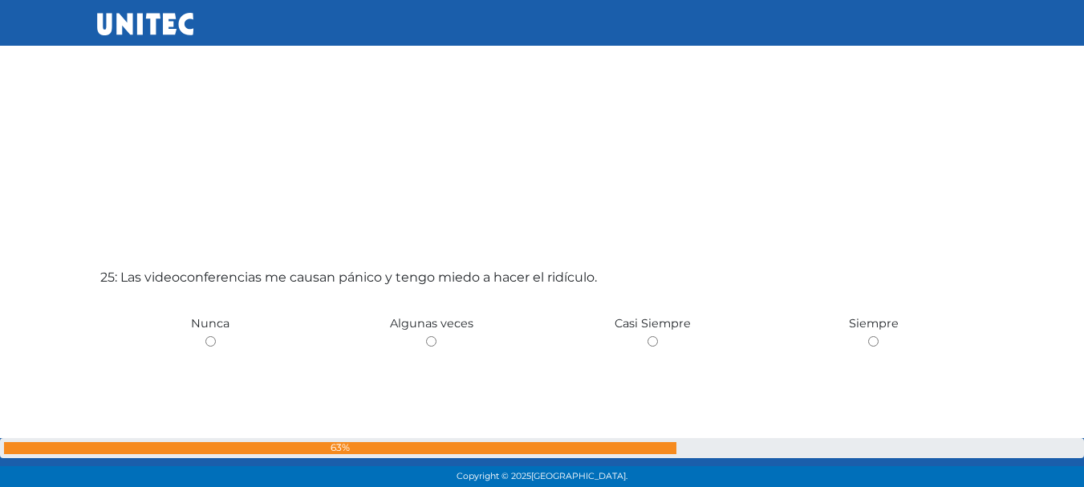
scroll to position [11655, 0]
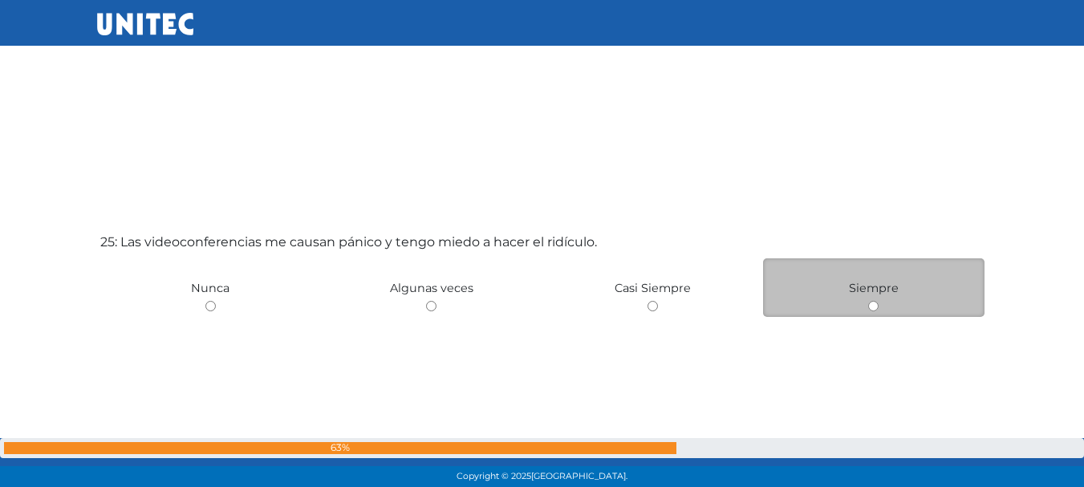
click at [870, 309] on input "radio" at bounding box center [873, 306] width 10 height 10
radio input "true"
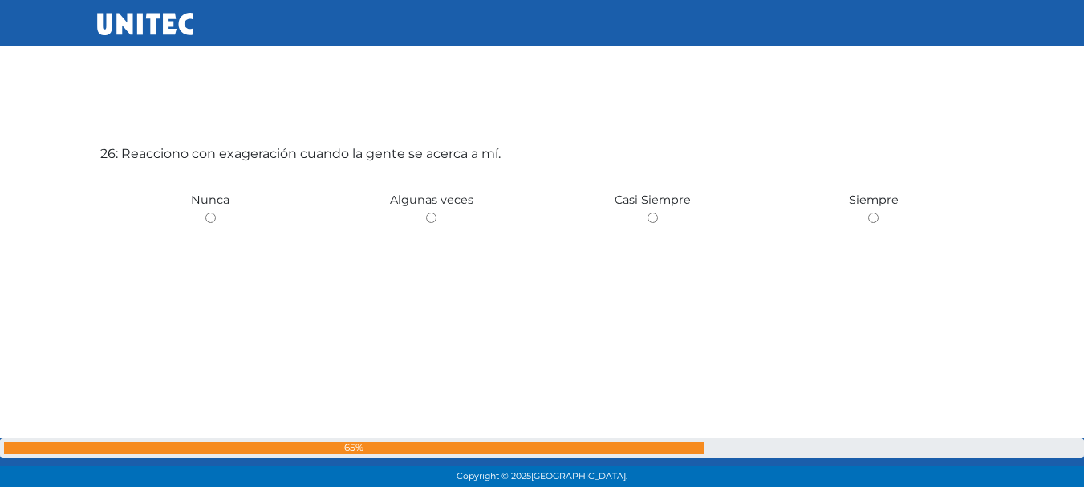
scroll to position [12266, 0]
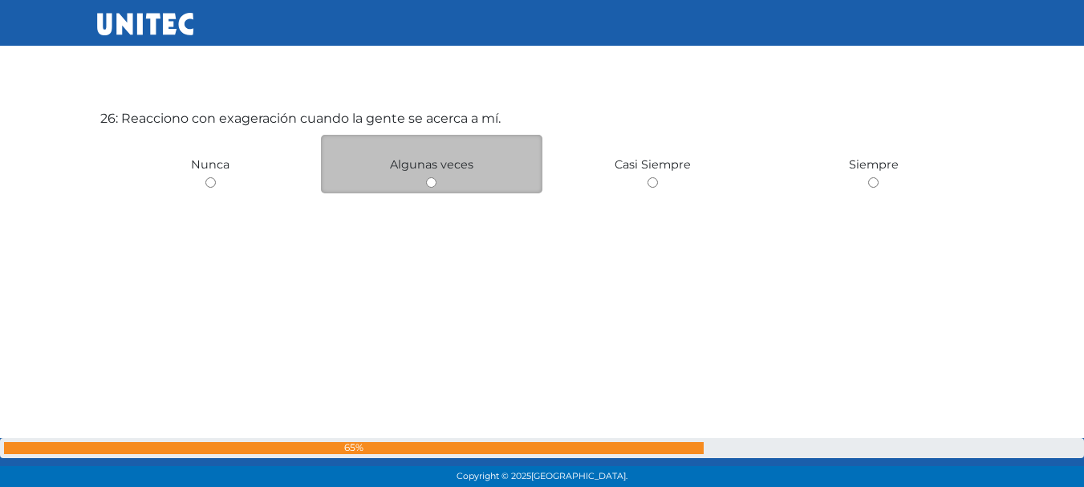
click at [431, 184] on input "radio" at bounding box center [431, 182] width 10 height 10
radio input "true"
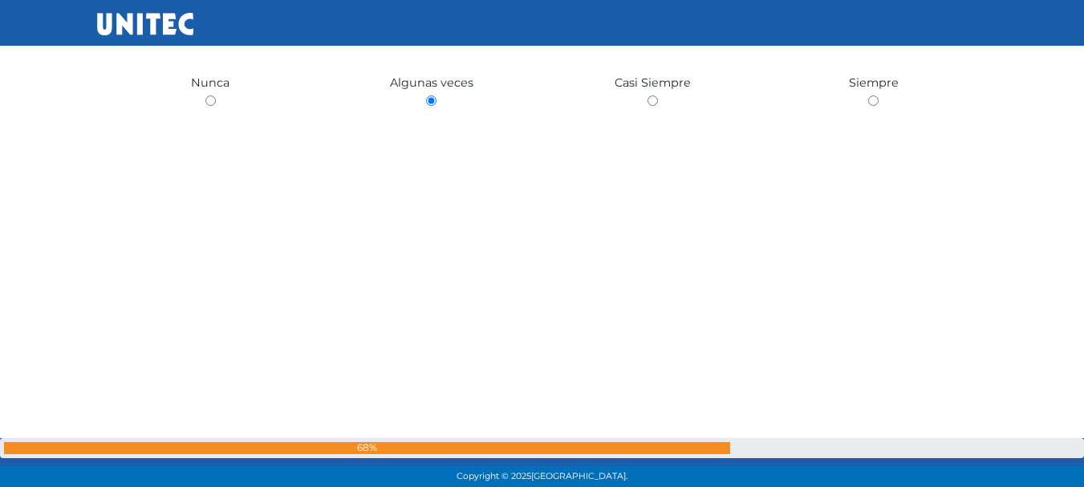
scroll to position [12351, 0]
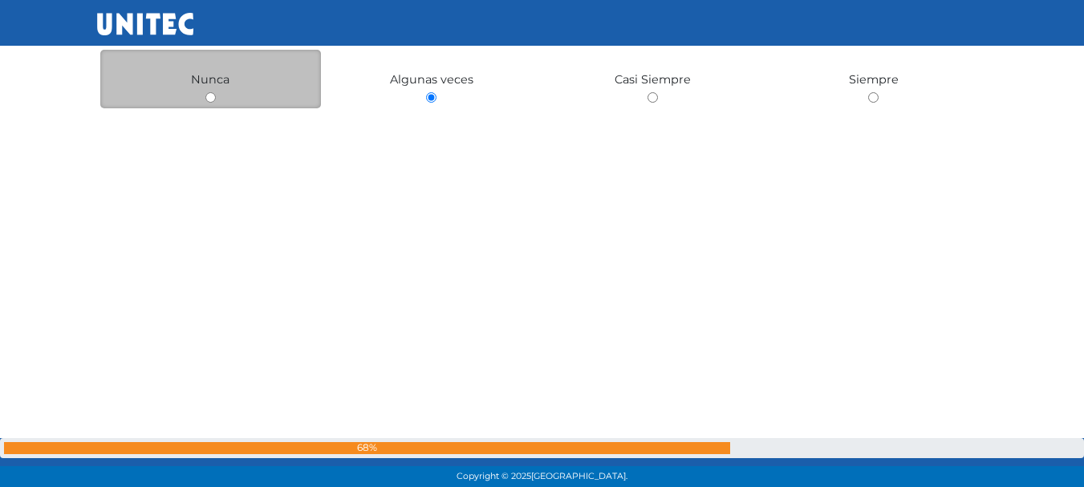
click at [209, 96] on input "radio" at bounding box center [210, 97] width 10 height 10
radio input "true"
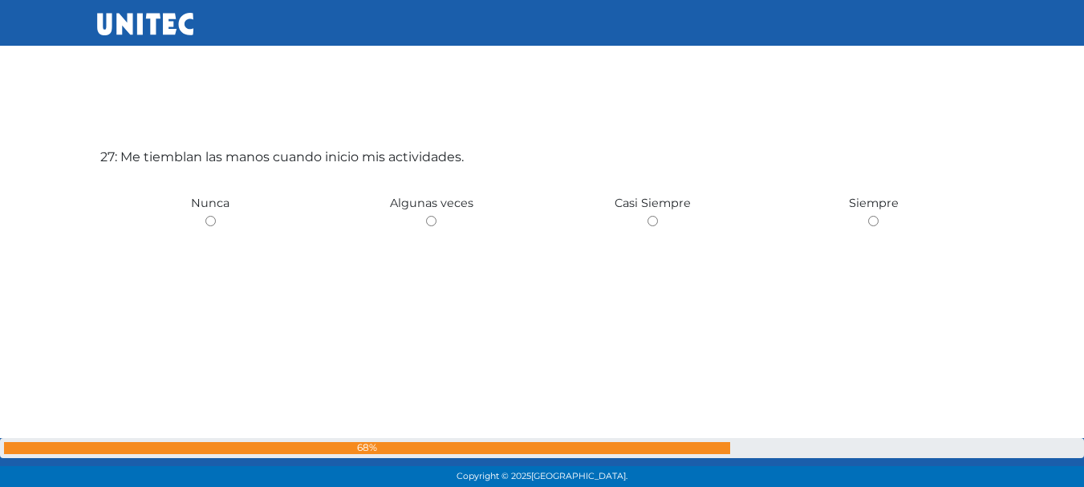
scroll to position [12749, 0]
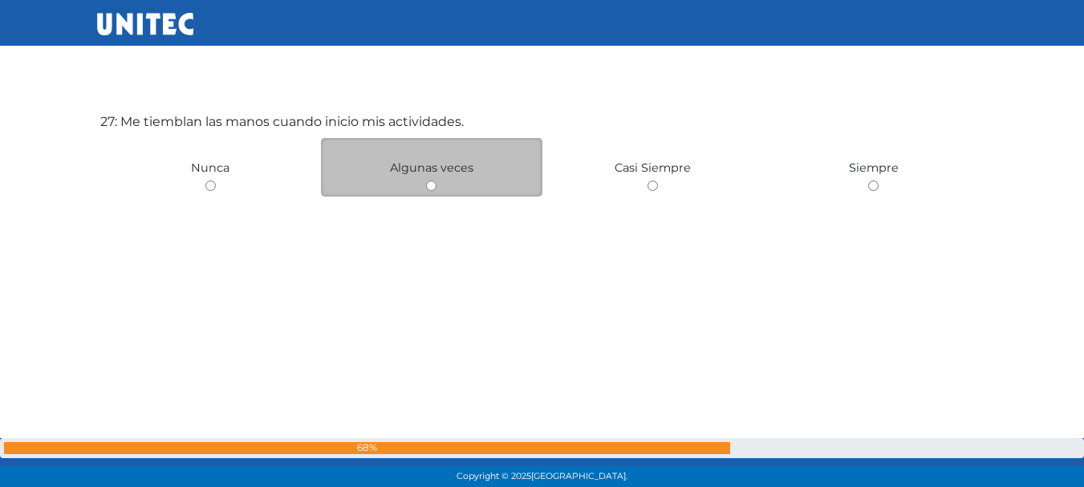
click at [428, 187] on input "radio" at bounding box center [431, 185] width 10 height 10
radio input "true"
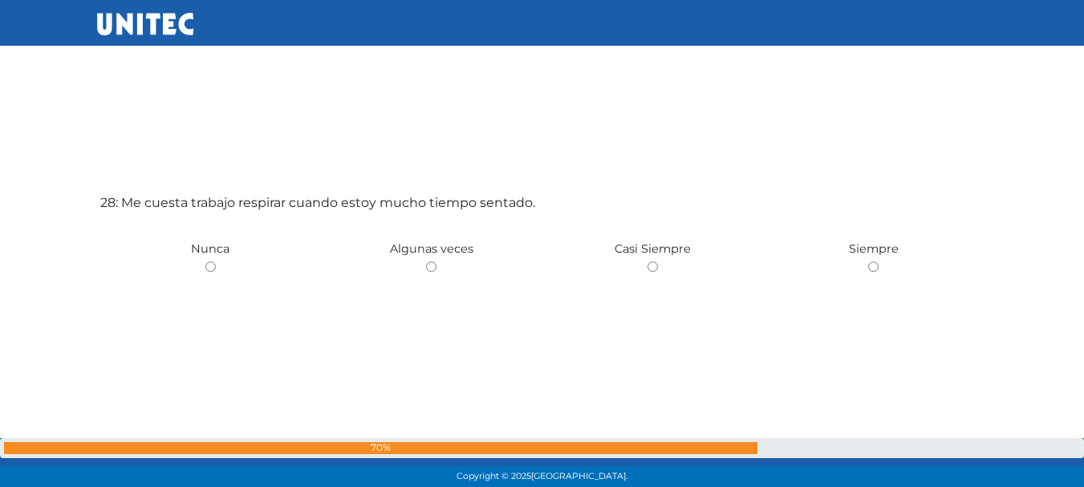
scroll to position [13227, 0]
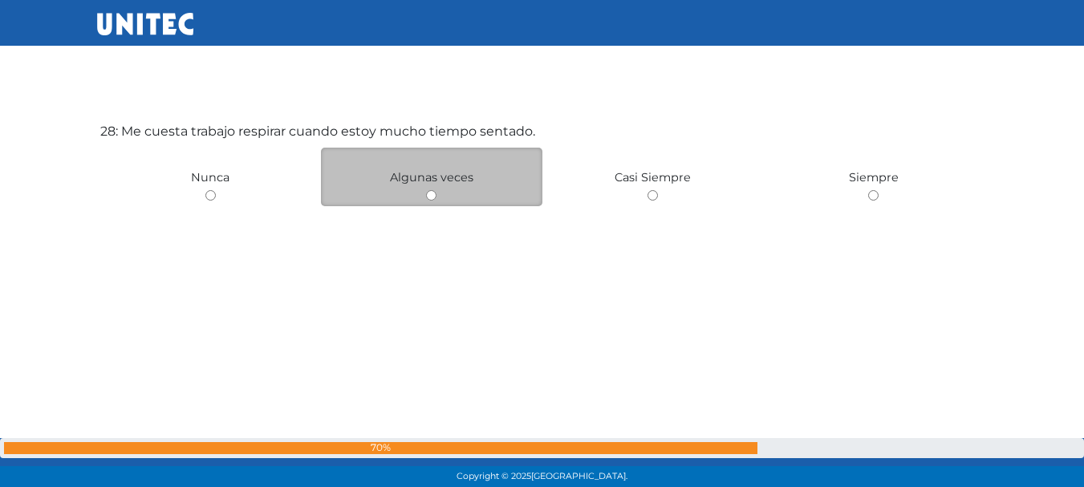
click at [434, 197] on input "radio" at bounding box center [431, 195] width 10 height 10
radio input "true"
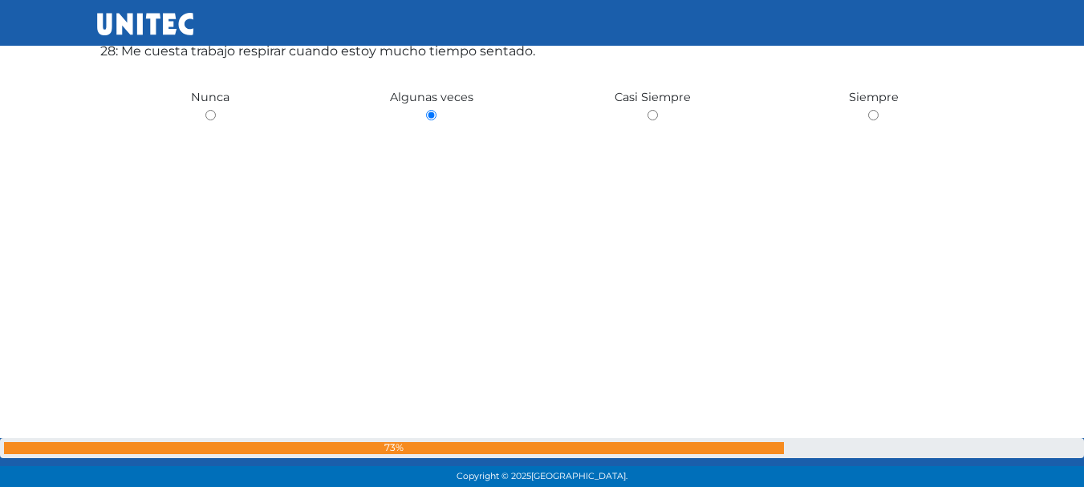
scroll to position [13312, 0]
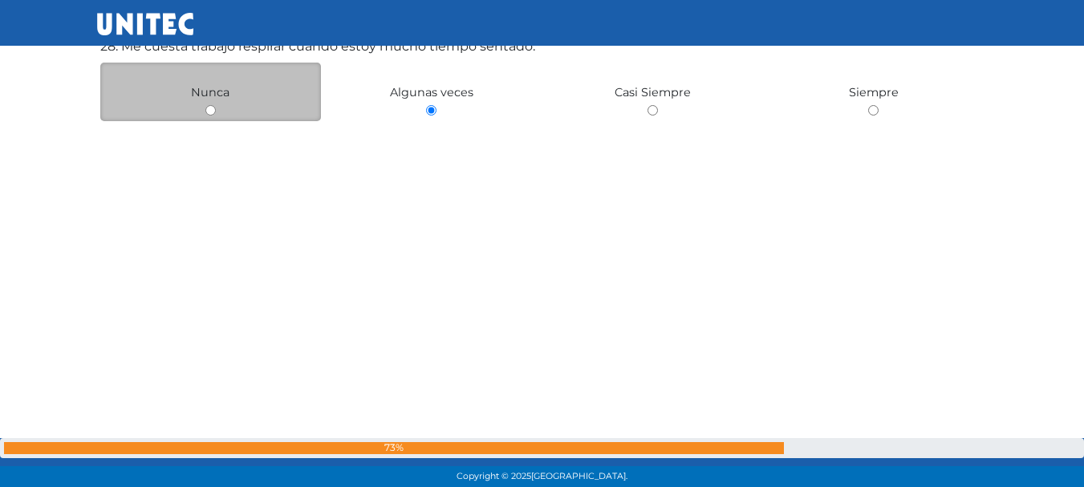
click at [209, 111] on input "radio" at bounding box center [210, 110] width 10 height 10
radio input "true"
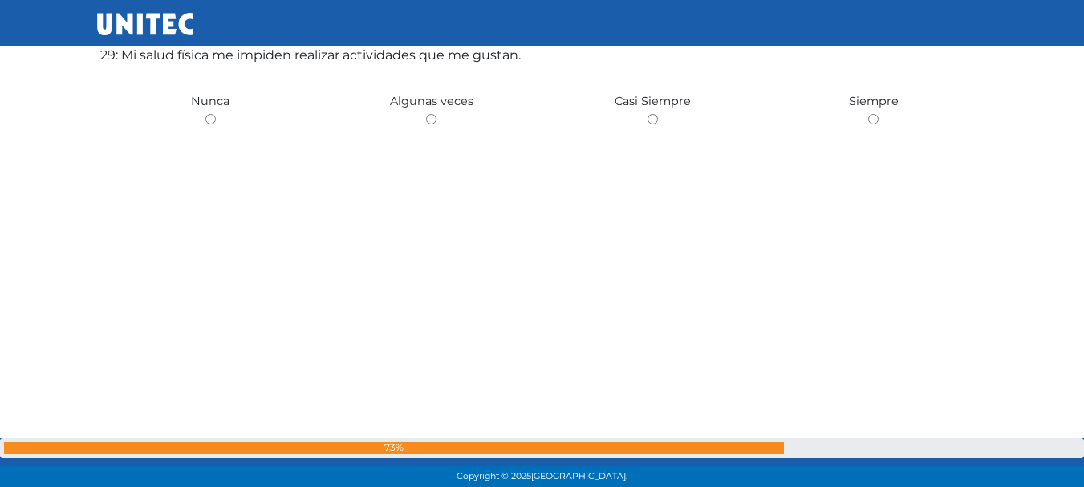
scroll to position [13684, 0]
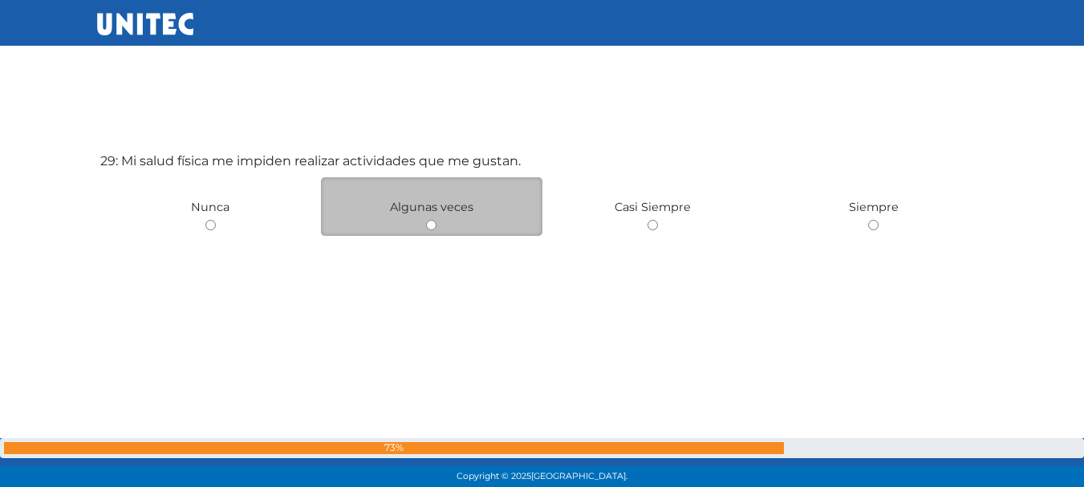
click at [433, 228] on input "radio" at bounding box center [431, 225] width 10 height 10
radio input "true"
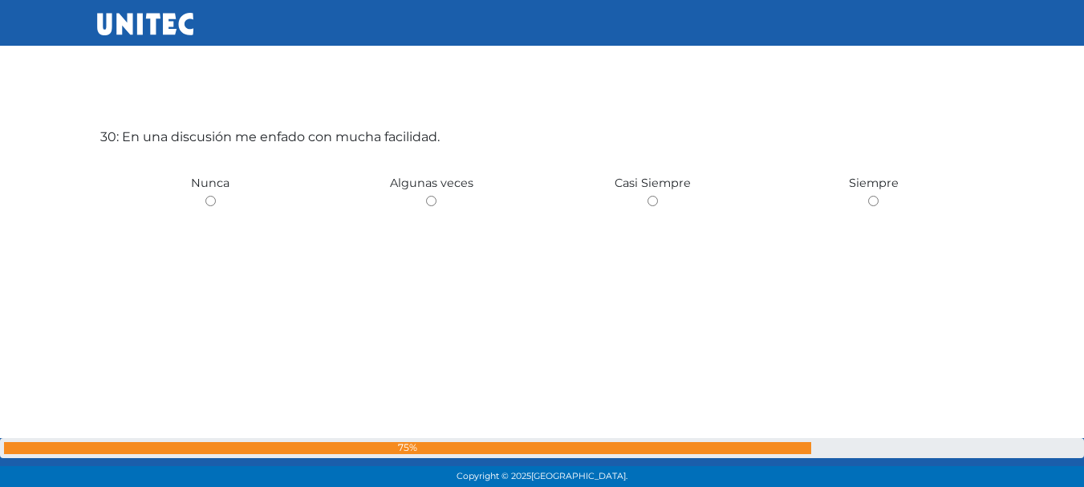
scroll to position [14200, 0]
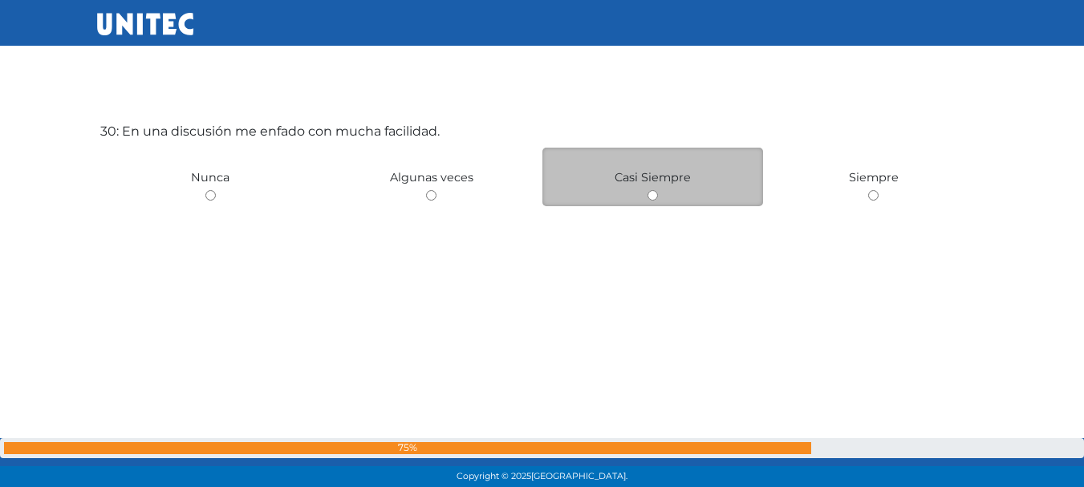
click at [652, 193] on input "radio" at bounding box center [652, 195] width 10 height 10
radio input "true"
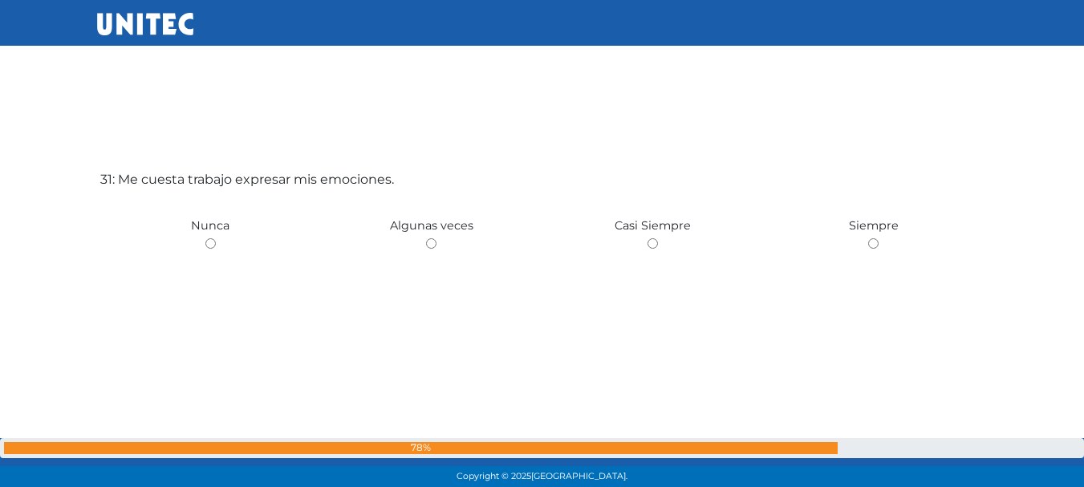
scroll to position [14675, 0]
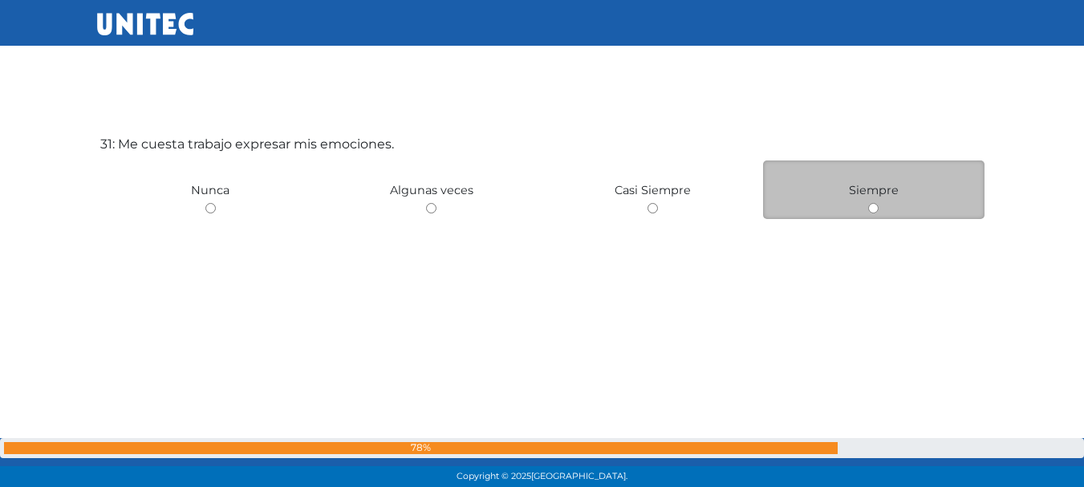
click at [877, 209] on input "radio" at bounding box center [873, 208] width 10 height 10
radio input "true"
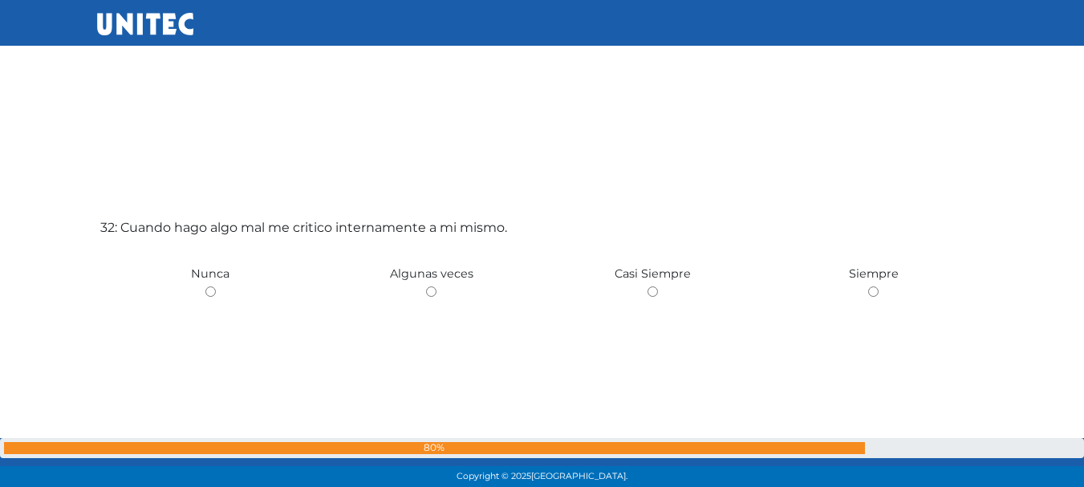
scroll to position [15113, 0]
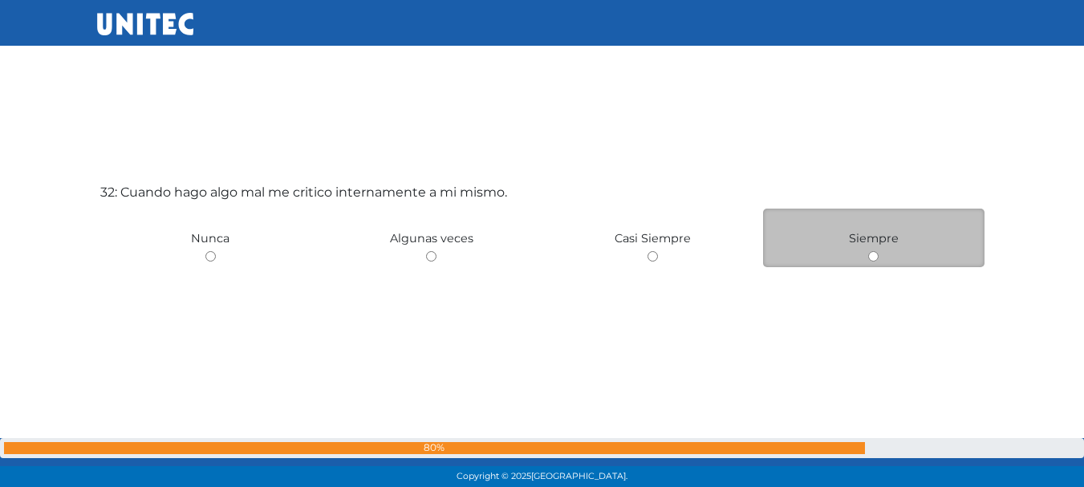
click at [871, 260] on input "radio" at bounding box center [873, 256] width 10 height 10
radio input "true"
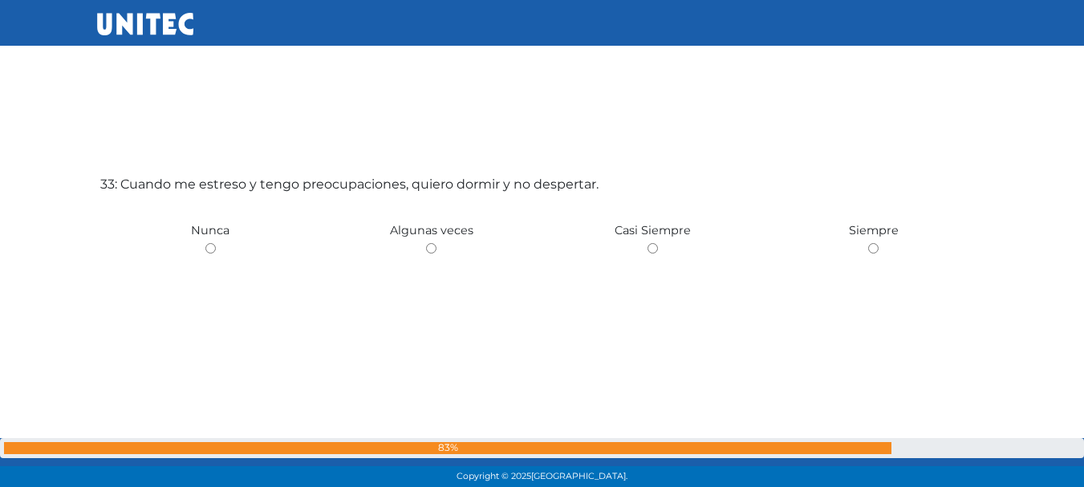
scroll to position [15644, 0]
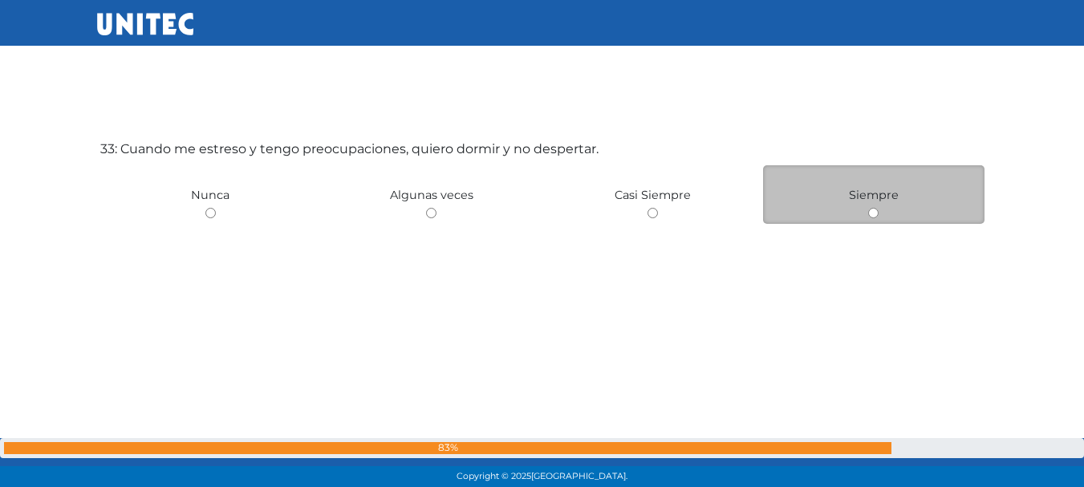
click at [872, 215] on input "radio" at bounding box center [873, 213] width 10 height 10
radio input "true"
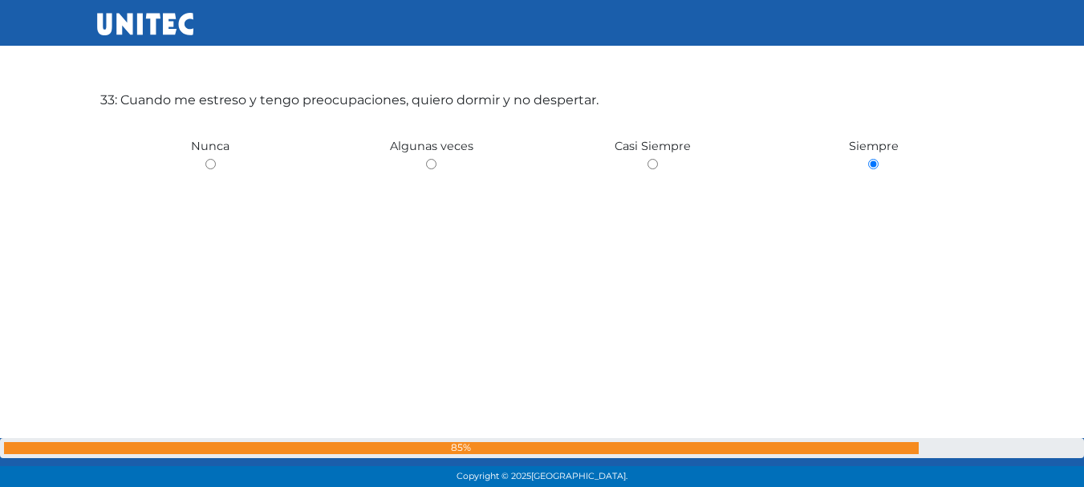
scroll to position [15551, 0]
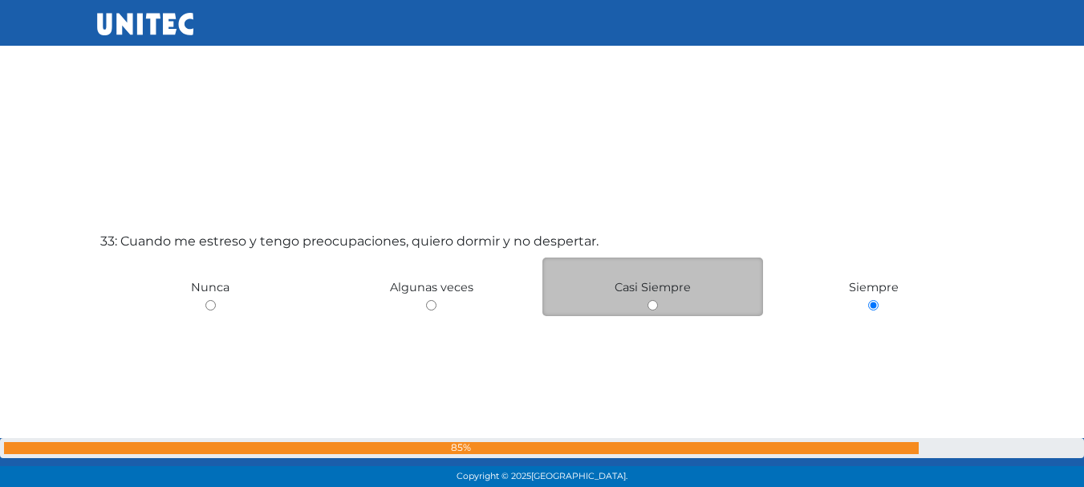
click at [658, 313] on div "Casi Siempre" at bounding box center [652, 286] width 221 height 59
click at [653, 303] on input "radio" at bounding box center [652, 305] width 10 height 10
radio input "true"
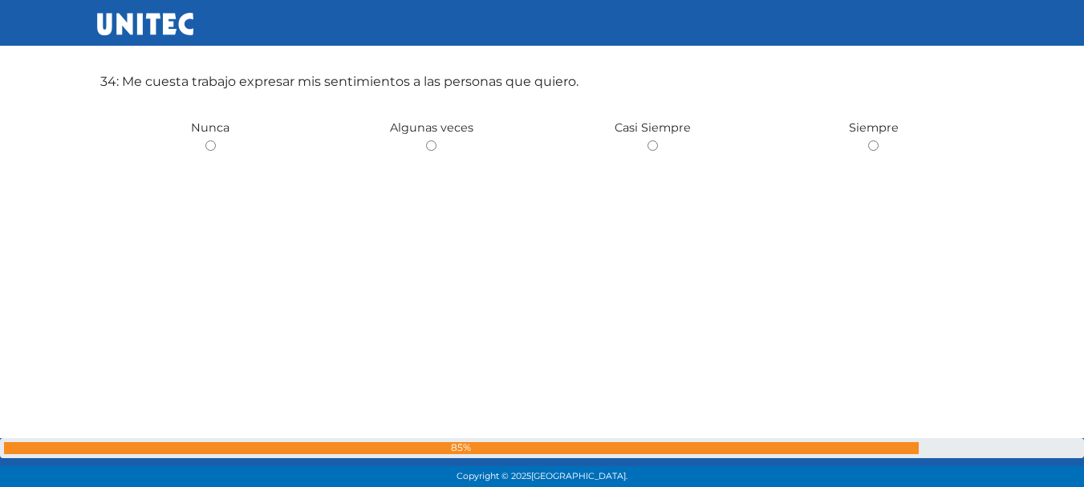
scroll to position [16163, 0]
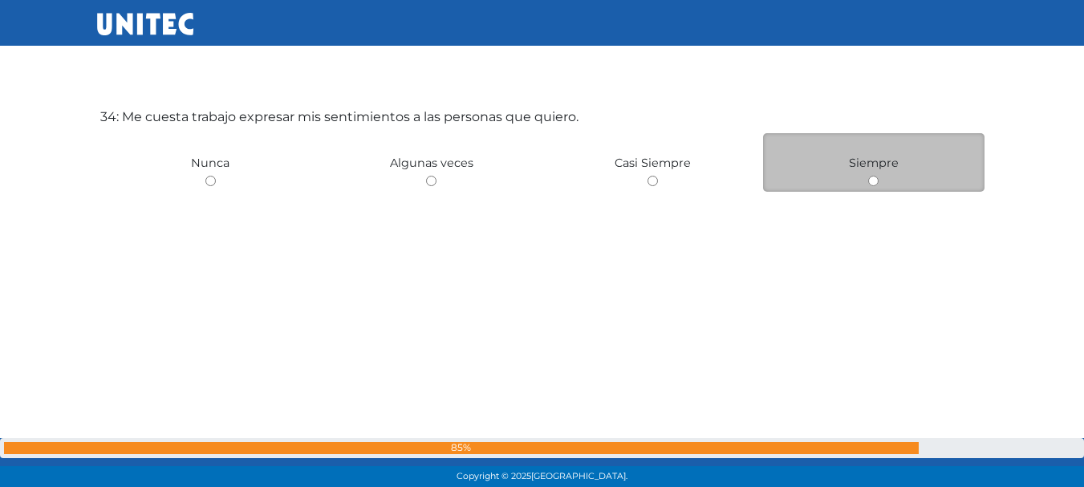
click at [873, 184] on input "radio" at bounding box center [873, 181] width 10 height 10
radio input "true"
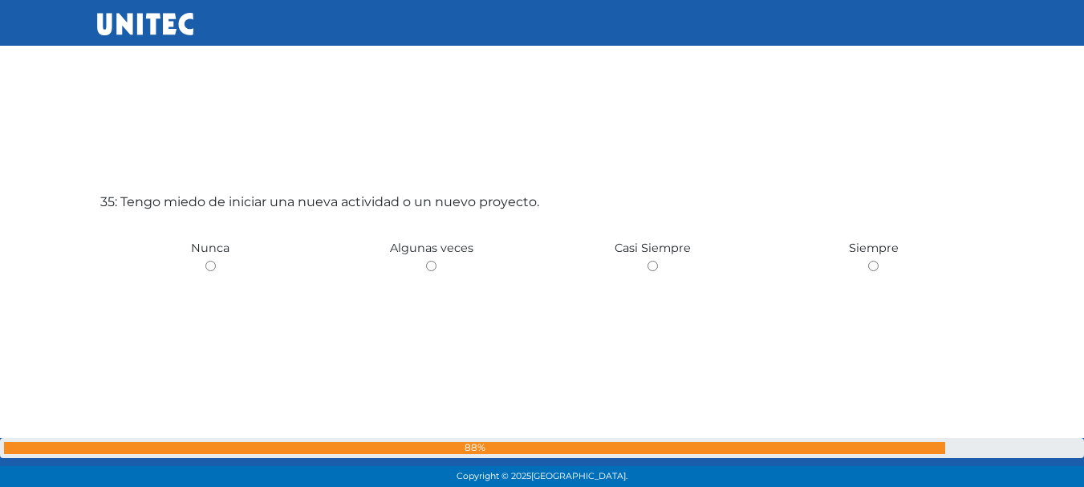
scroll to position [16600, 0]
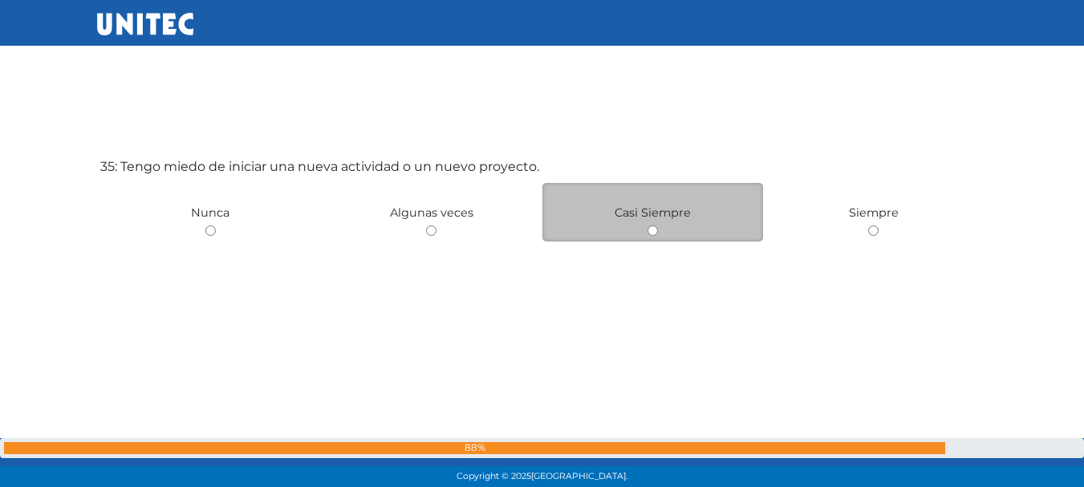
click at [655, 234] on input "radio" at bounding box center [652, 230] width 10 height 10
radio input "true"
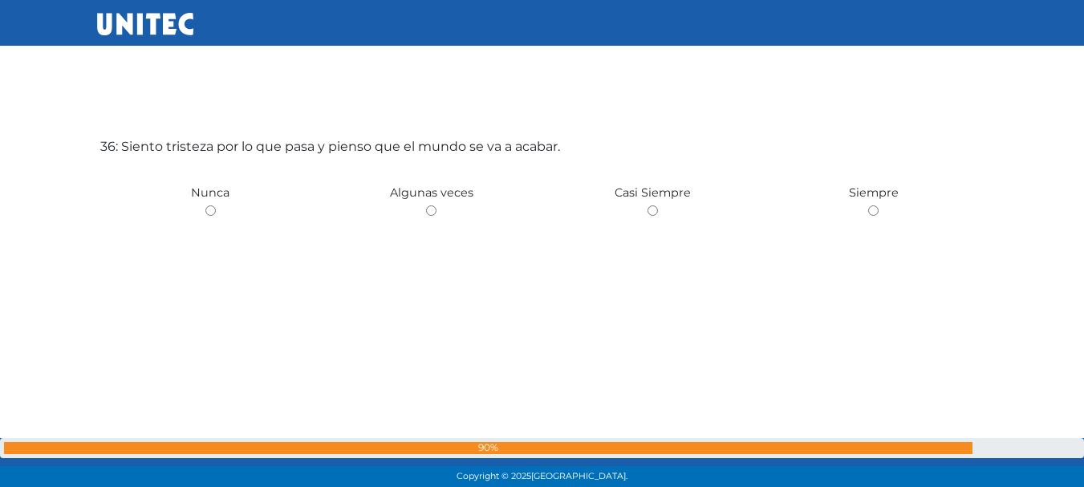
scroll to position [17142, 0]
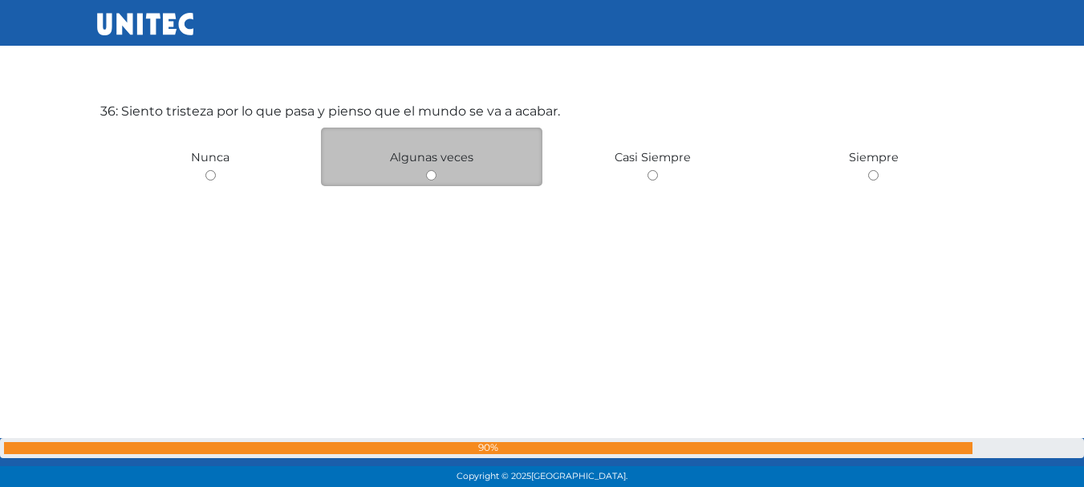
click at [432, 178] on input "radio" at bounding box center [431, 175] width 10 height 10
radio input "true"
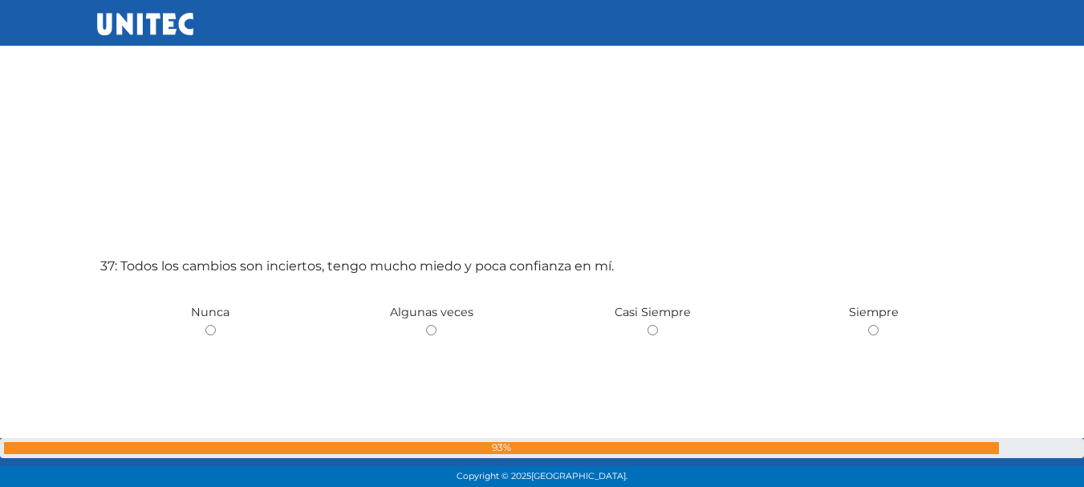
scroll to position [17509, 0]
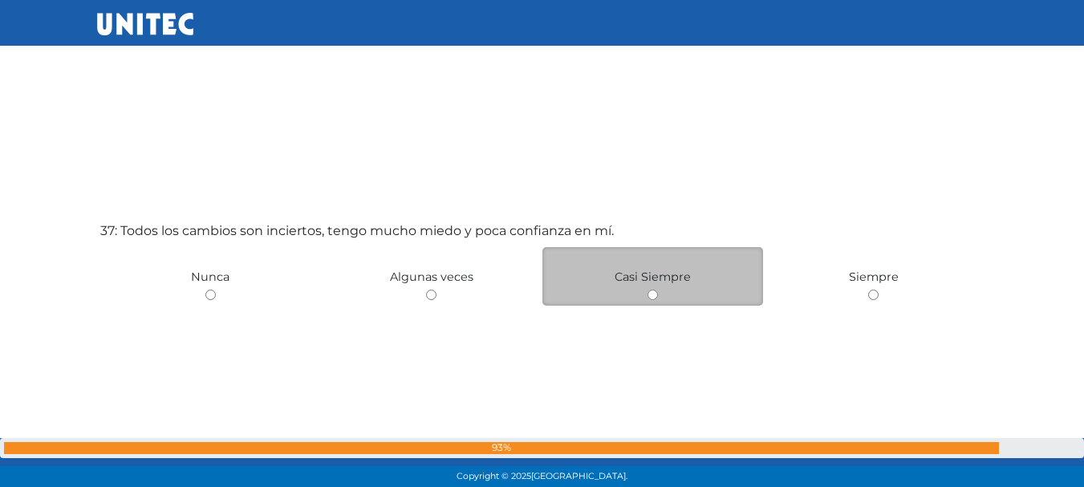
click at [656, 293] on input "radio" at bounding box center [652, 295] width 10 height 10
radio input "true"
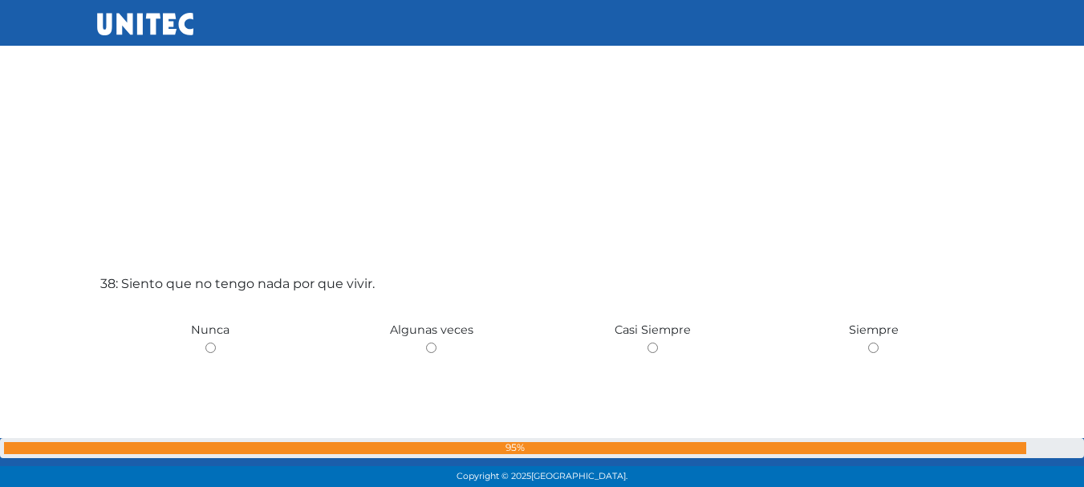
scroll to position [18014, 0]
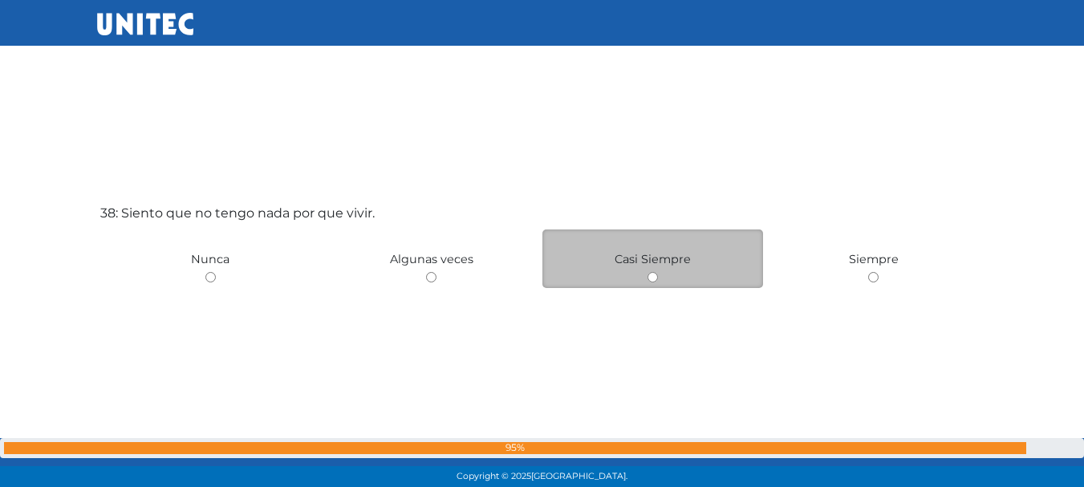
click at [654, 279] on input "radio" at bounding box center [652, 277] width 10 height 10
radio input "true"
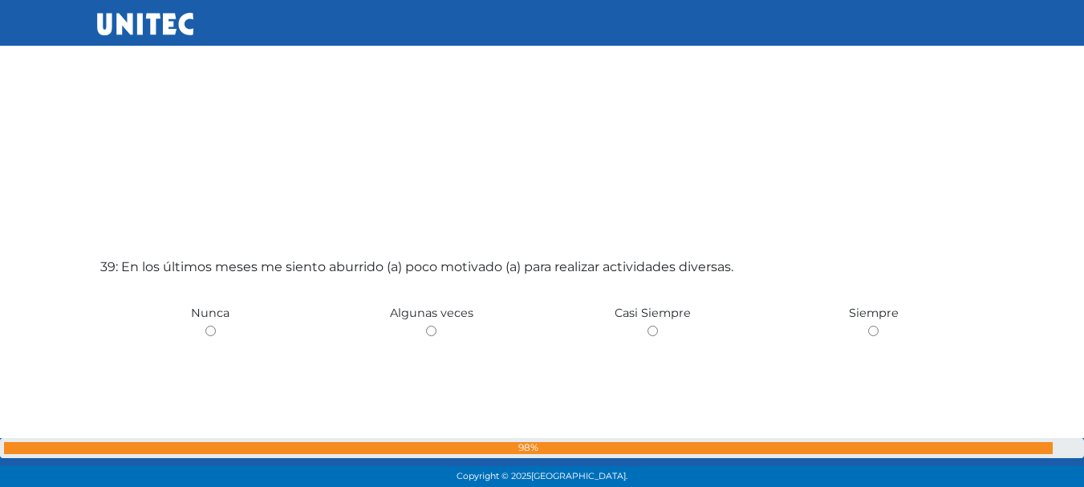
scroll to position [18482, 0]
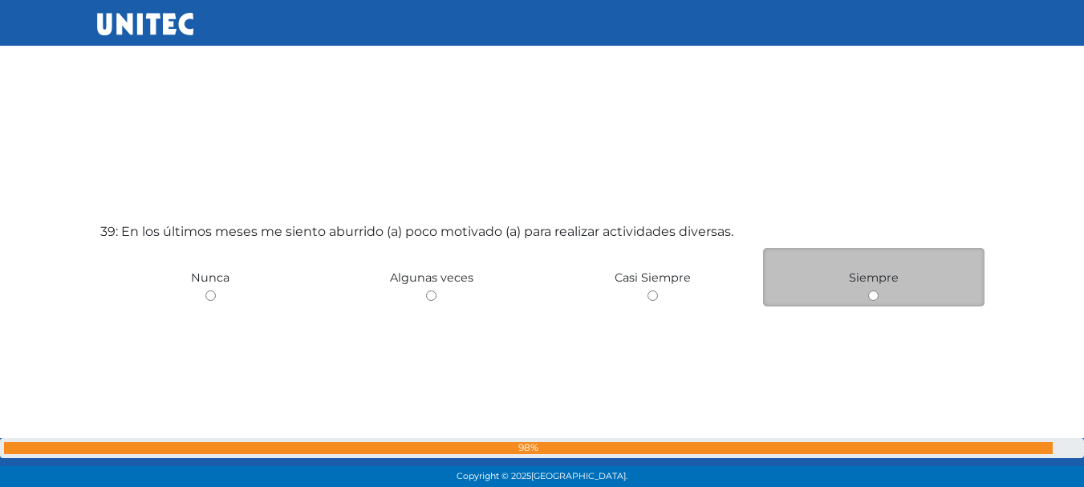
click at [878, 297] on input "radio" at bounding box center [873, 295] width 10 height 10
radio input "true"
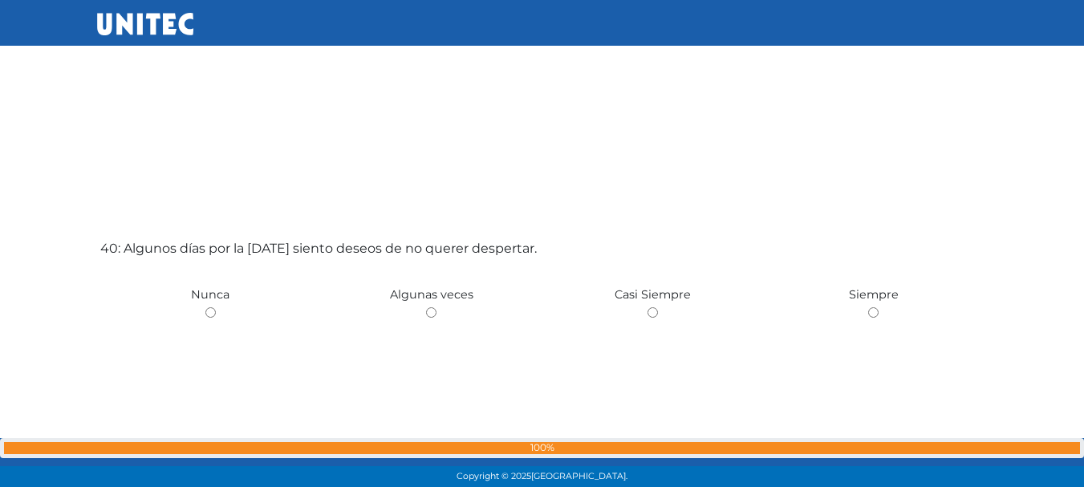
scroll to position [18988, 0]
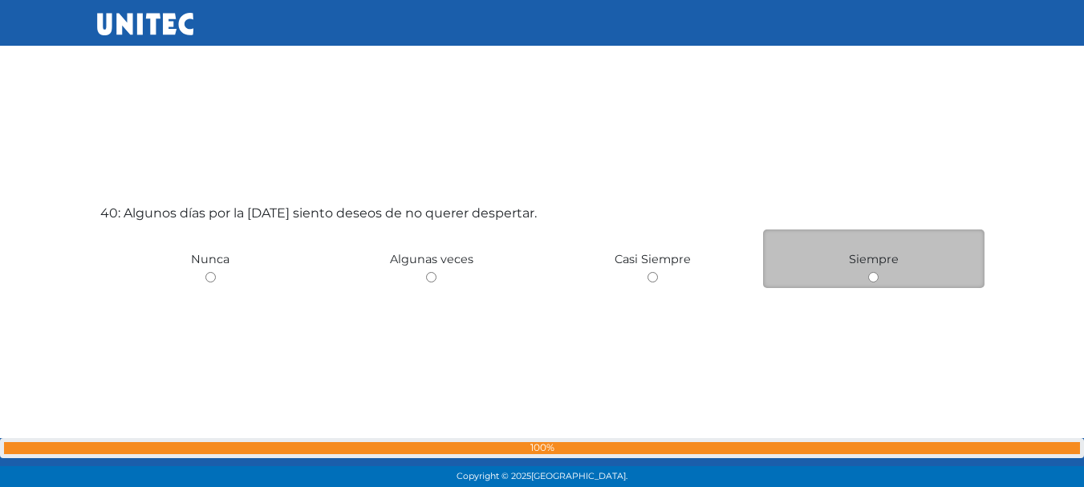
click at [868, 278] on input "radio" at bounding box center [873, 277] width 10 height 10
radio input "true"
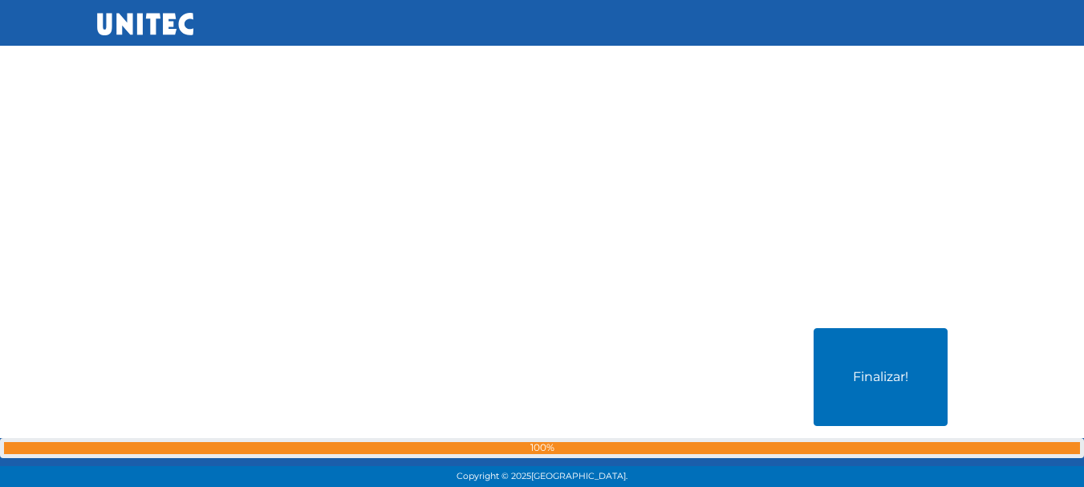
scroll to position [19386, 0]
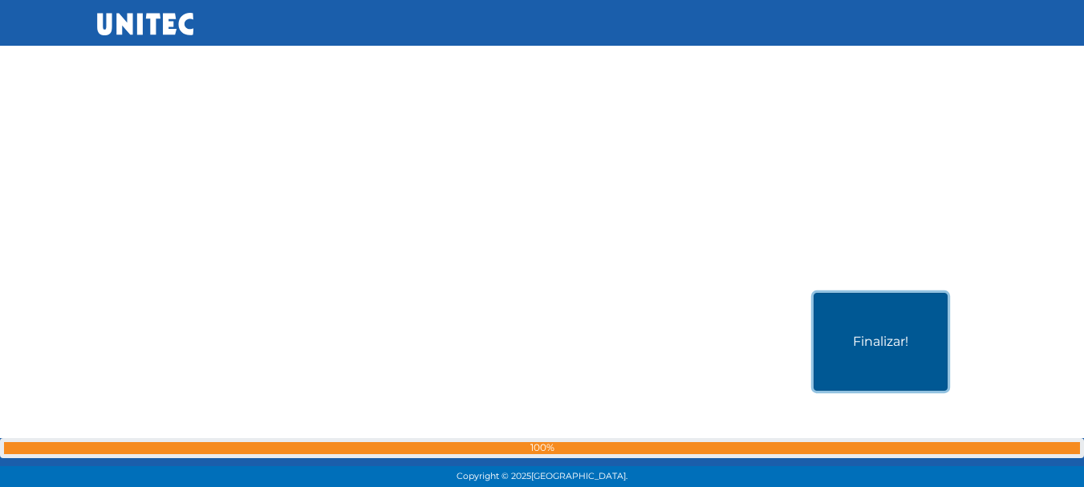
click at [924, 362] on button "Finalizar!" at bounding box center [880, 342] width 134 height 98
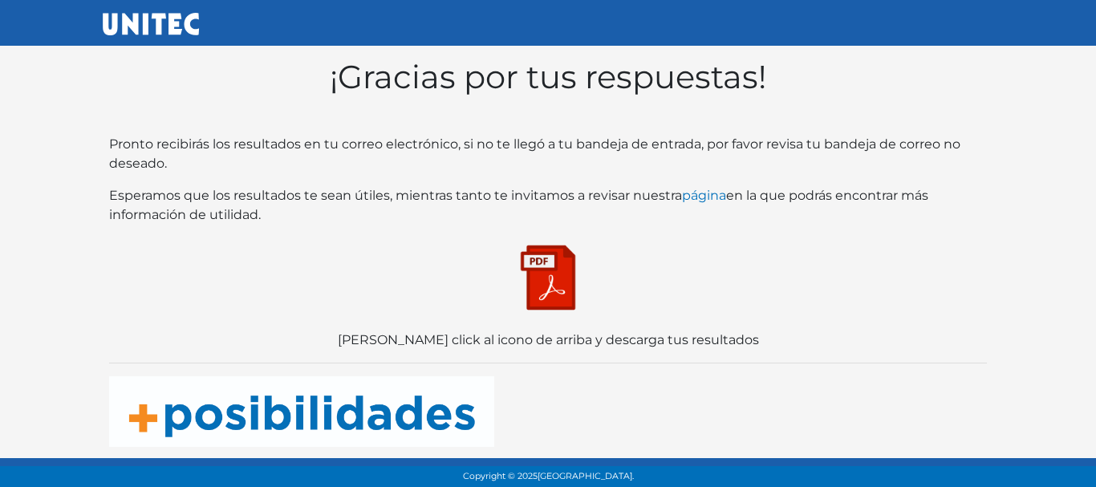
click at [570, 262] on img at bounding box center [548, 277] width 80 height 80
